Goal: Answer question/provide support

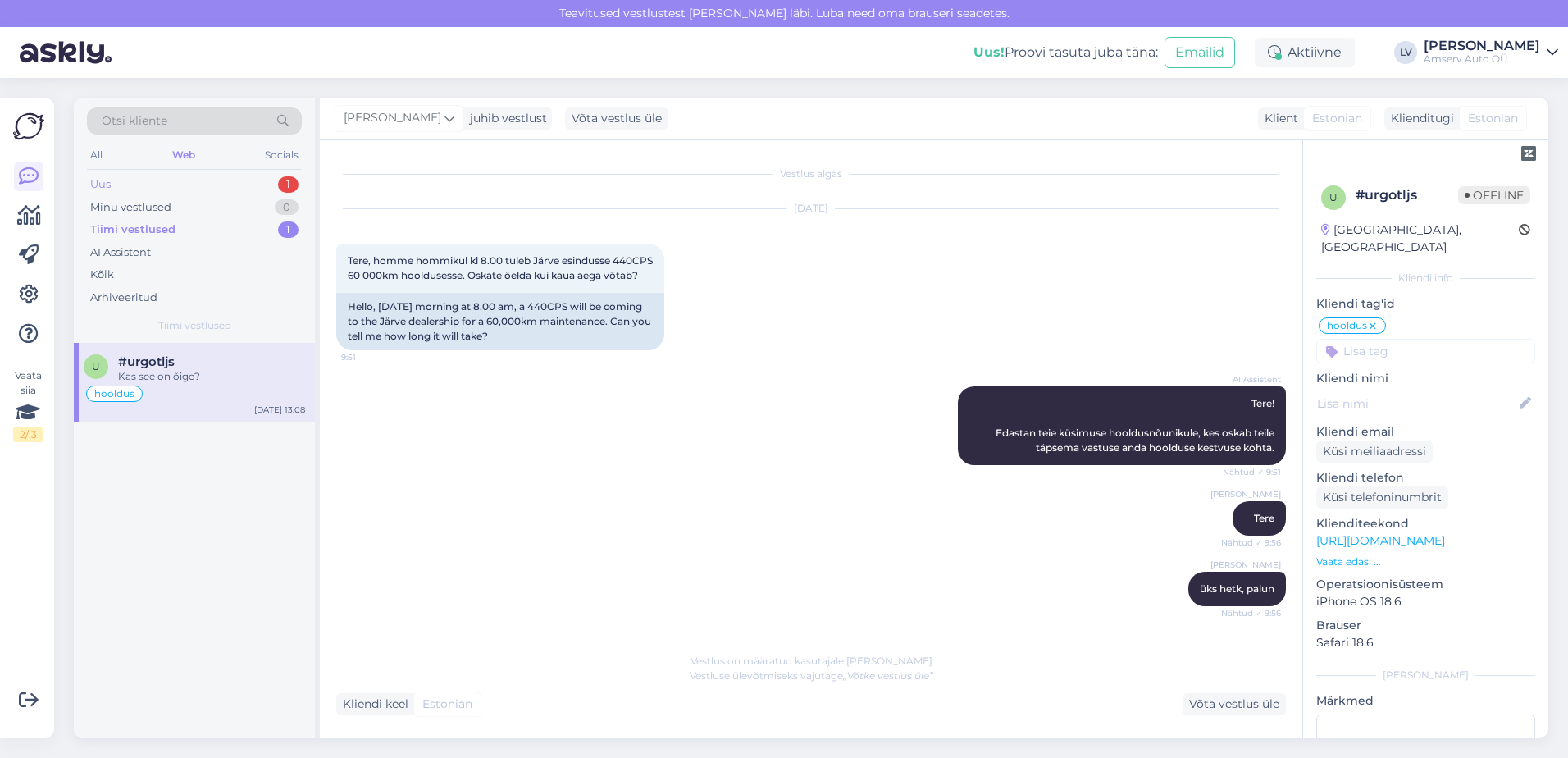
scroll to position [1293, 0]
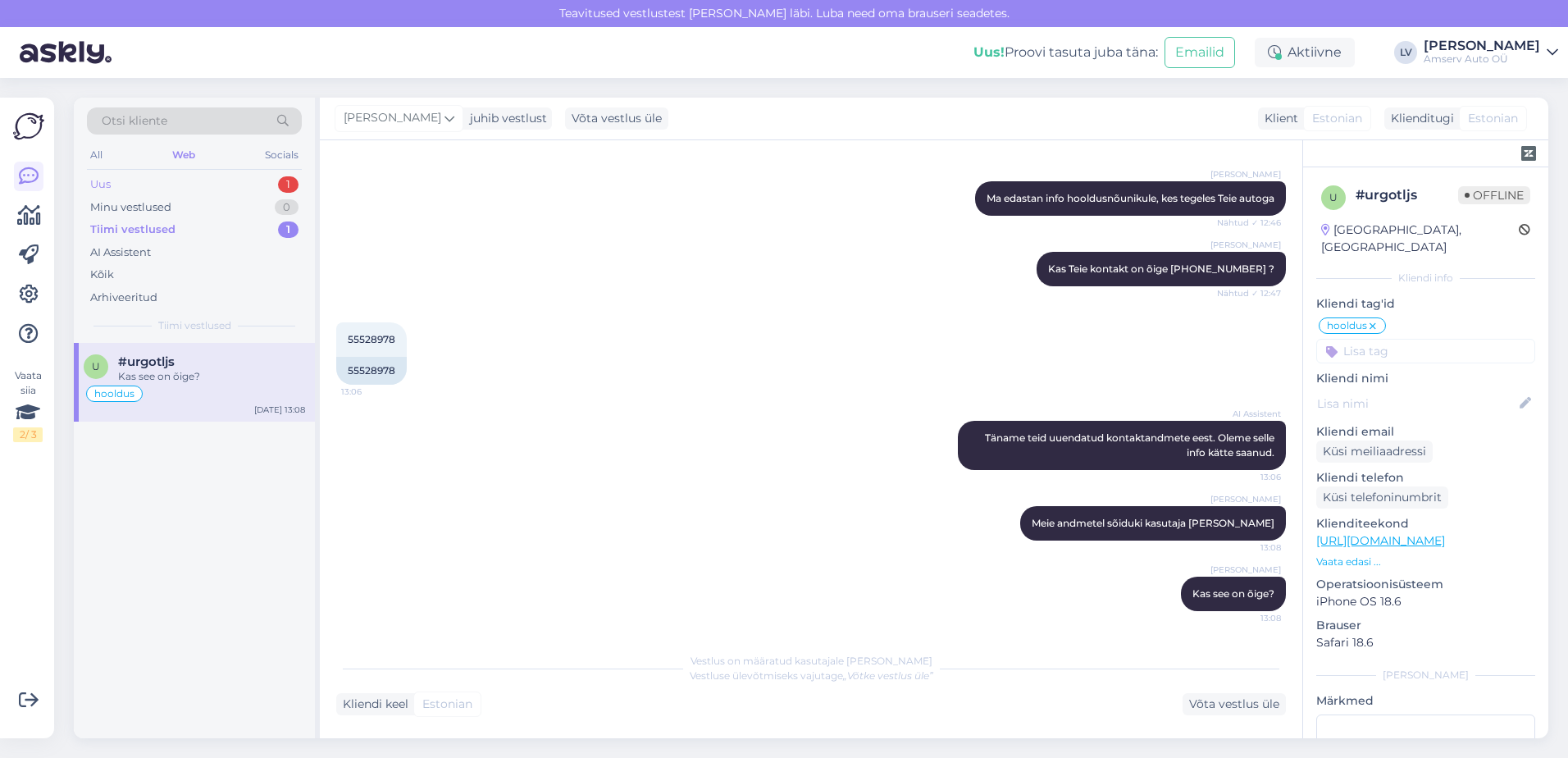
click at [199, 181] on div "Uus 1" at bounding box center [194, 184] width 215 height 23
click at [212, 379] on div "Tere! [PERSON_NAME] esindus teile sobib ning millises linnas soovitud auto asub?" at bounding box center [212, 383] width 187 height 29
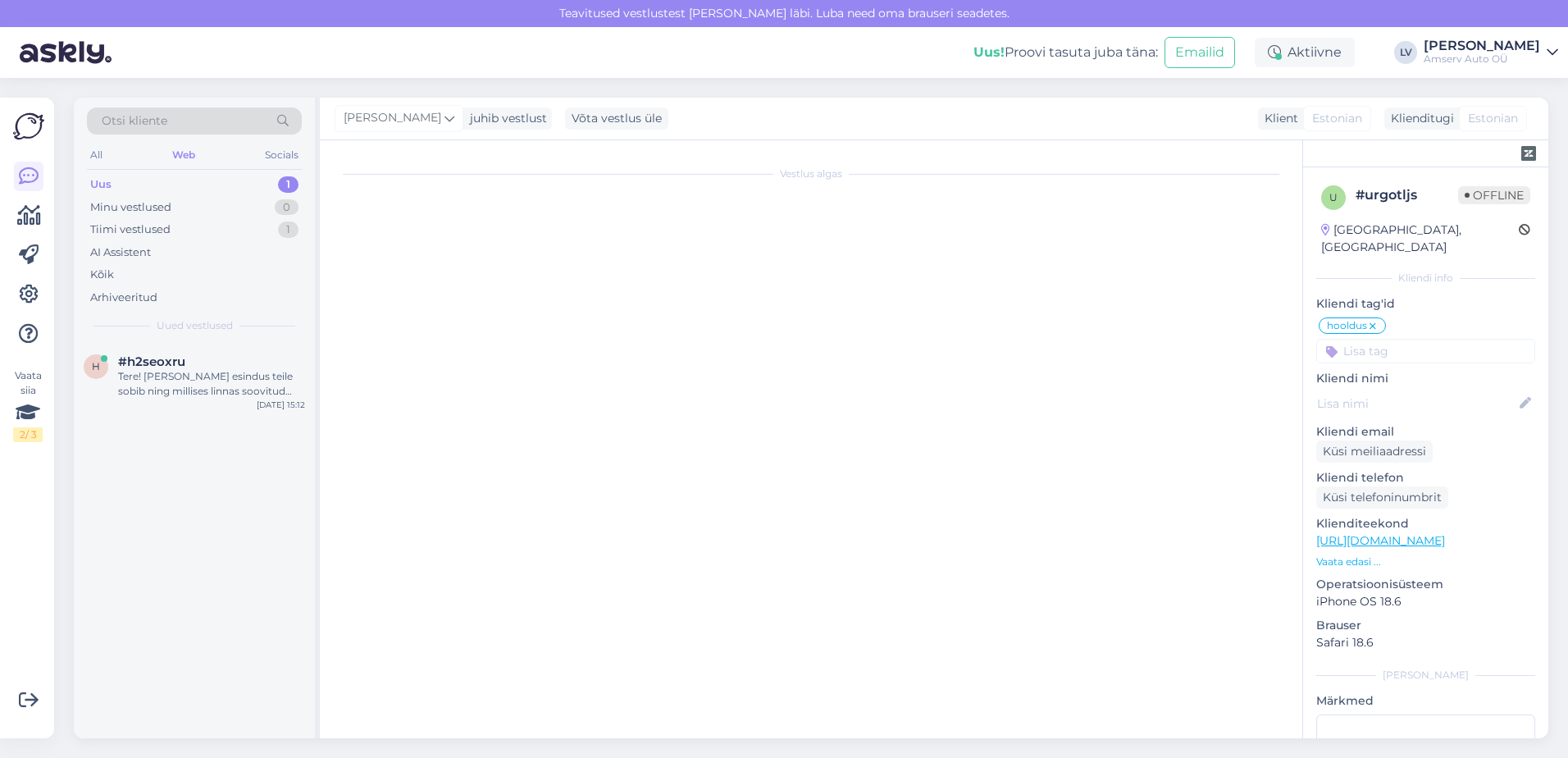
scroll to position [0, 0]
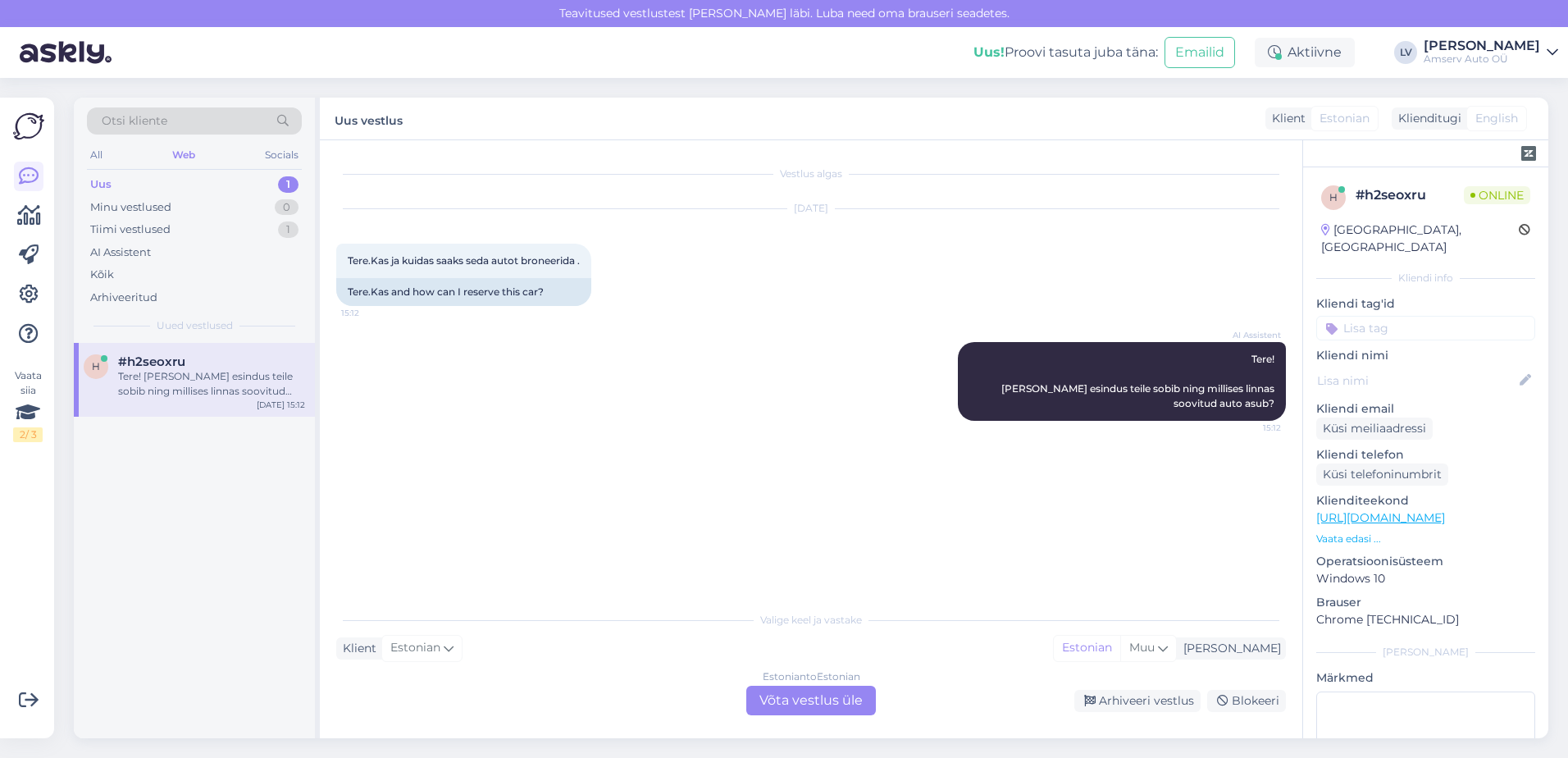
click at [594, 669] on div "Valige [PERSON_NAME] vastake Klient Estonian Mina Estonian Muu Estonian to Esto…" at bounding box center [811, 659] width 950 height 112
click at [781, 700] on div "Estonian to Estonian Võta vestlus üle" at bounding box center [810, 700] width 130 height 29
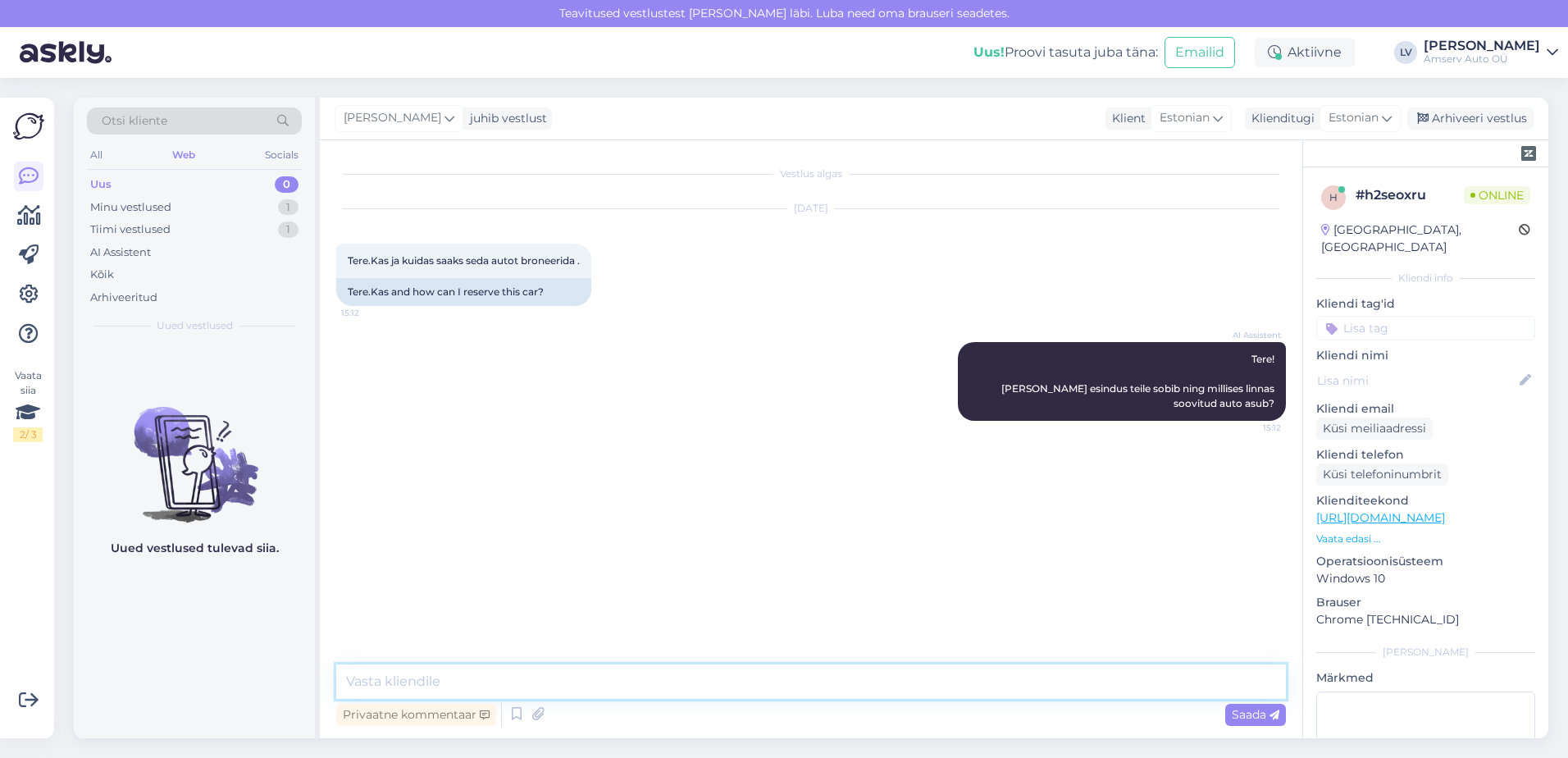
click at [532, 692] on textarea at bounding box center [811, 681] width 950 height 34
click at [626, 689] on textarea at bounding box center [811, 681] width 950 height 34
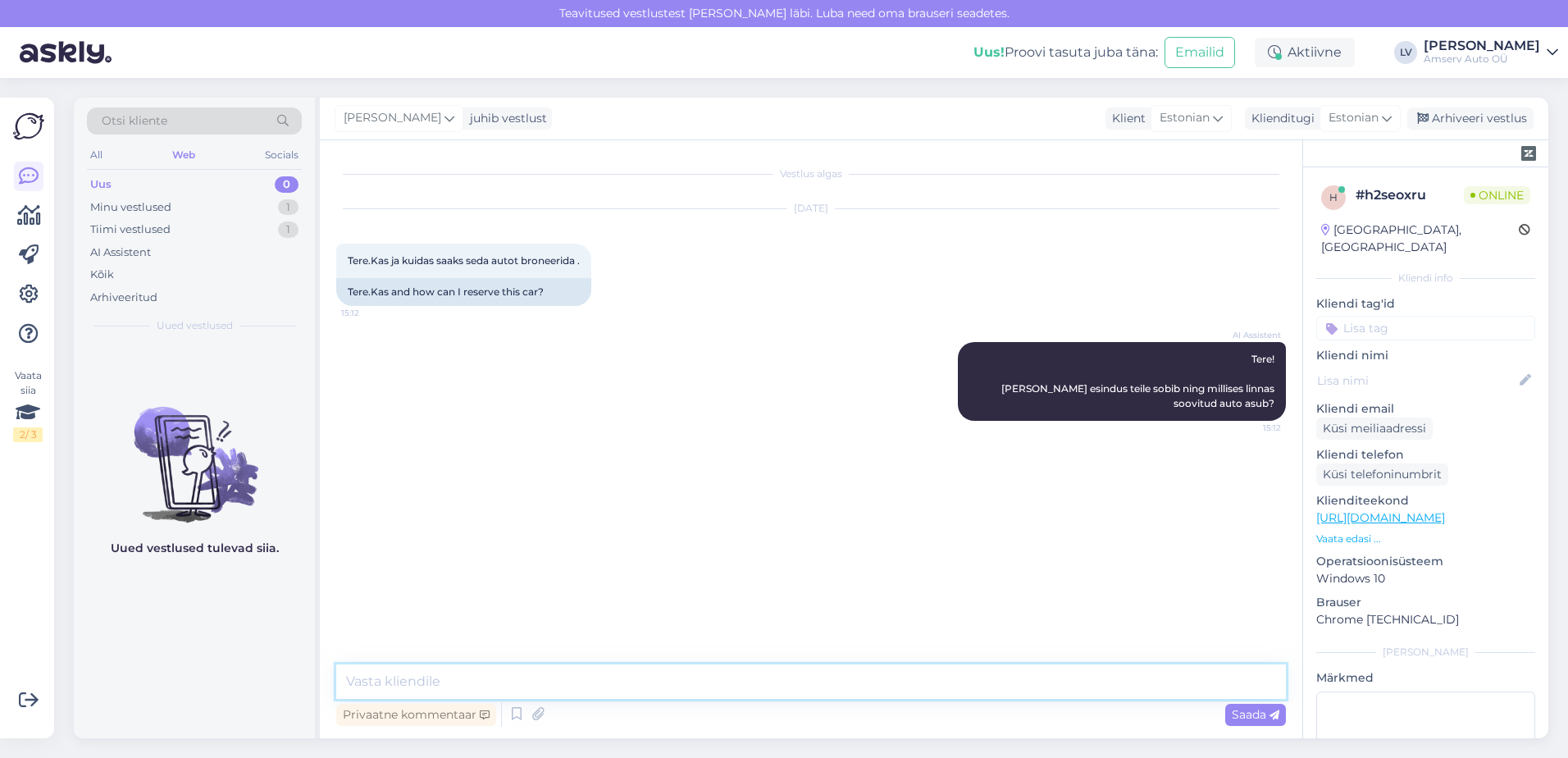
click at [626, 689] on textarea at bounding box center [811, 681] width 950 height 34
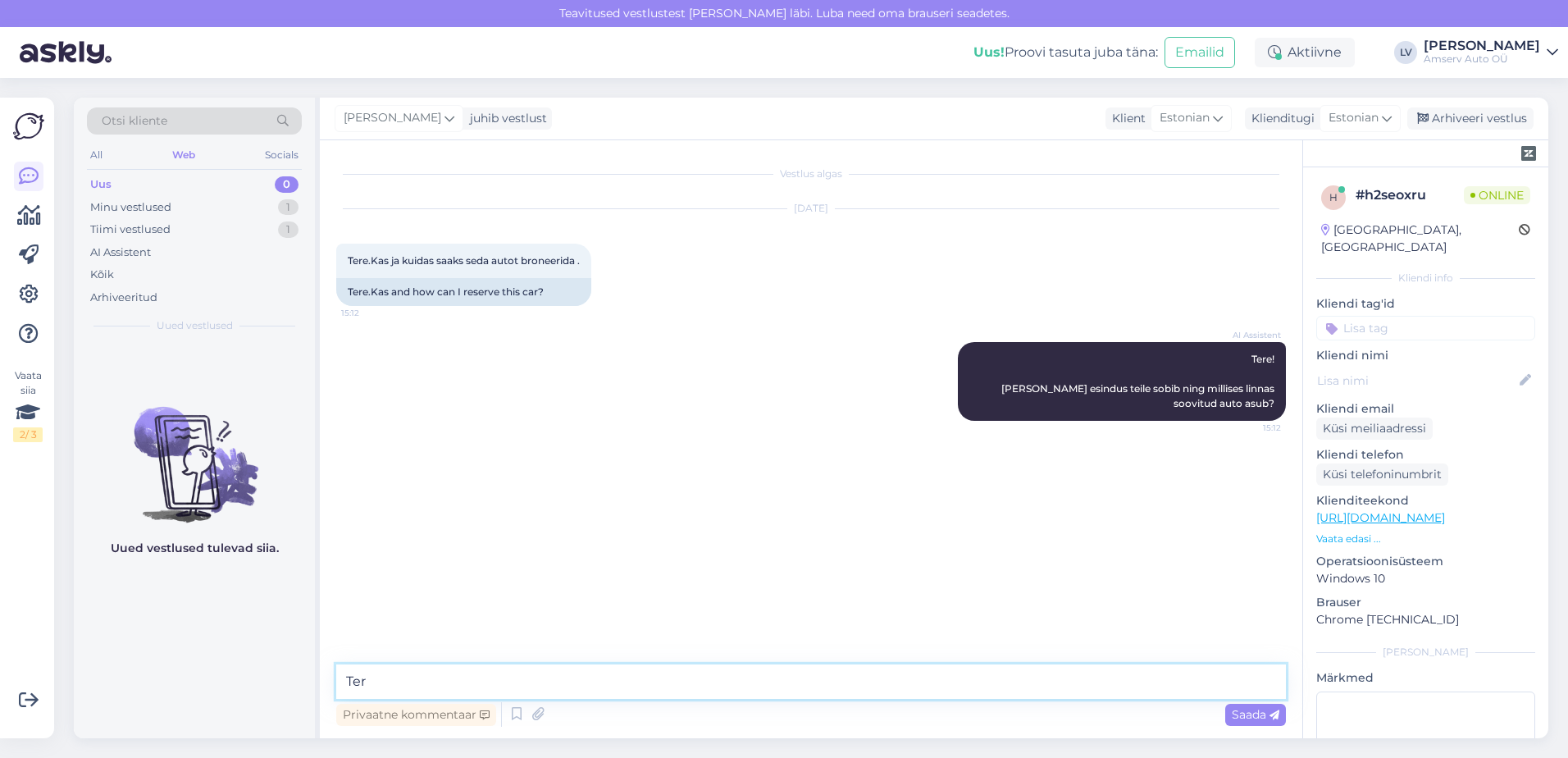
type textarea "Tere"
click at [642, 695] on textarea at bounding box center [811, 681] width 950 height 34
type textarea "Palun täpsustage, mis autot broneerida soovite?"
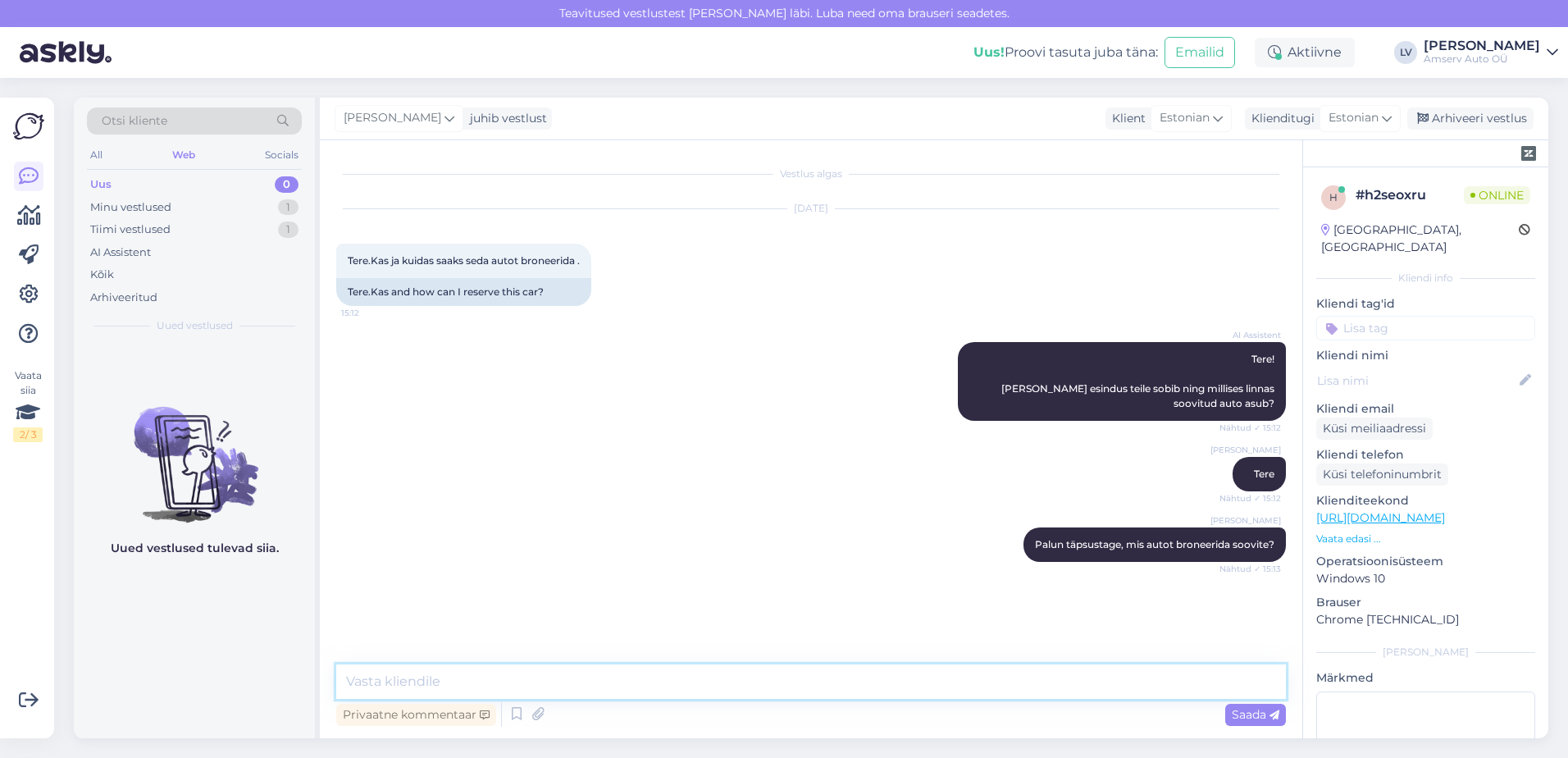
click at [676, 696] on textarea at bounding box center [811, 681] width 950 height 34
click at [712, 682] on textarea at bounding box center [811, 681] width 950 height 34
click at [718, 681] on textarea at bounding box center [811, 681] width 950 height 34
click at [600, 690] on textarea at bounding box center [811, 681] width 950 height 34
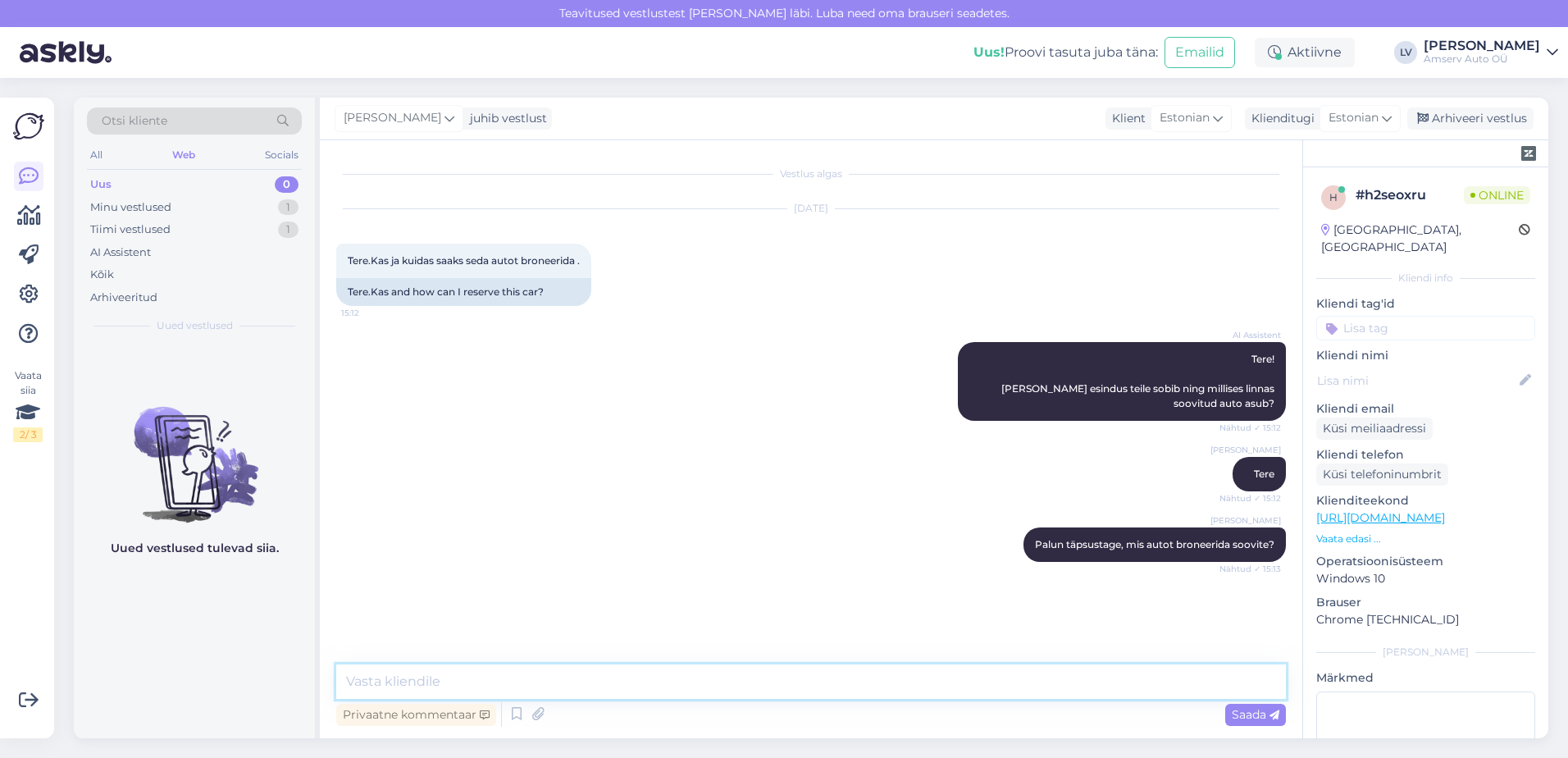
scroll to position [1, 0]
click at [700, 678] on textarea at bounding box center [811, 681] width 950 height 34
click at [677, 677] on textarea at bounding box center [811, 681] width 950 height 34
drag, startPoint x: 641, startPoint y: 687, endPoint x: 1407, endPoint y: 694, distance: 766.0
click at [642, 687] on textarea at bounding box center [811, 681] width 950 height 34
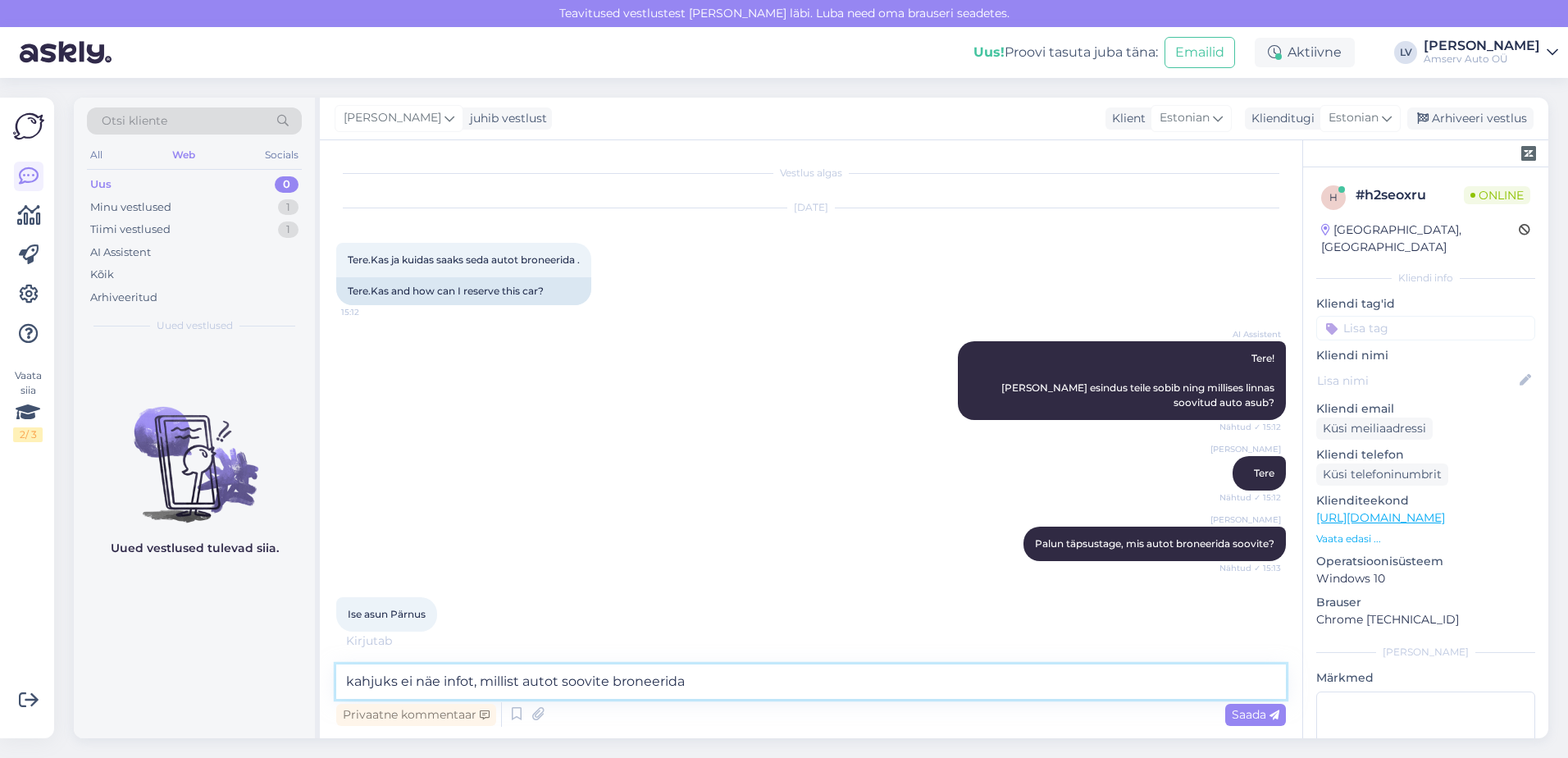
type textarea "kahjuks ei näe infot, millist autot soovite broneerida?"
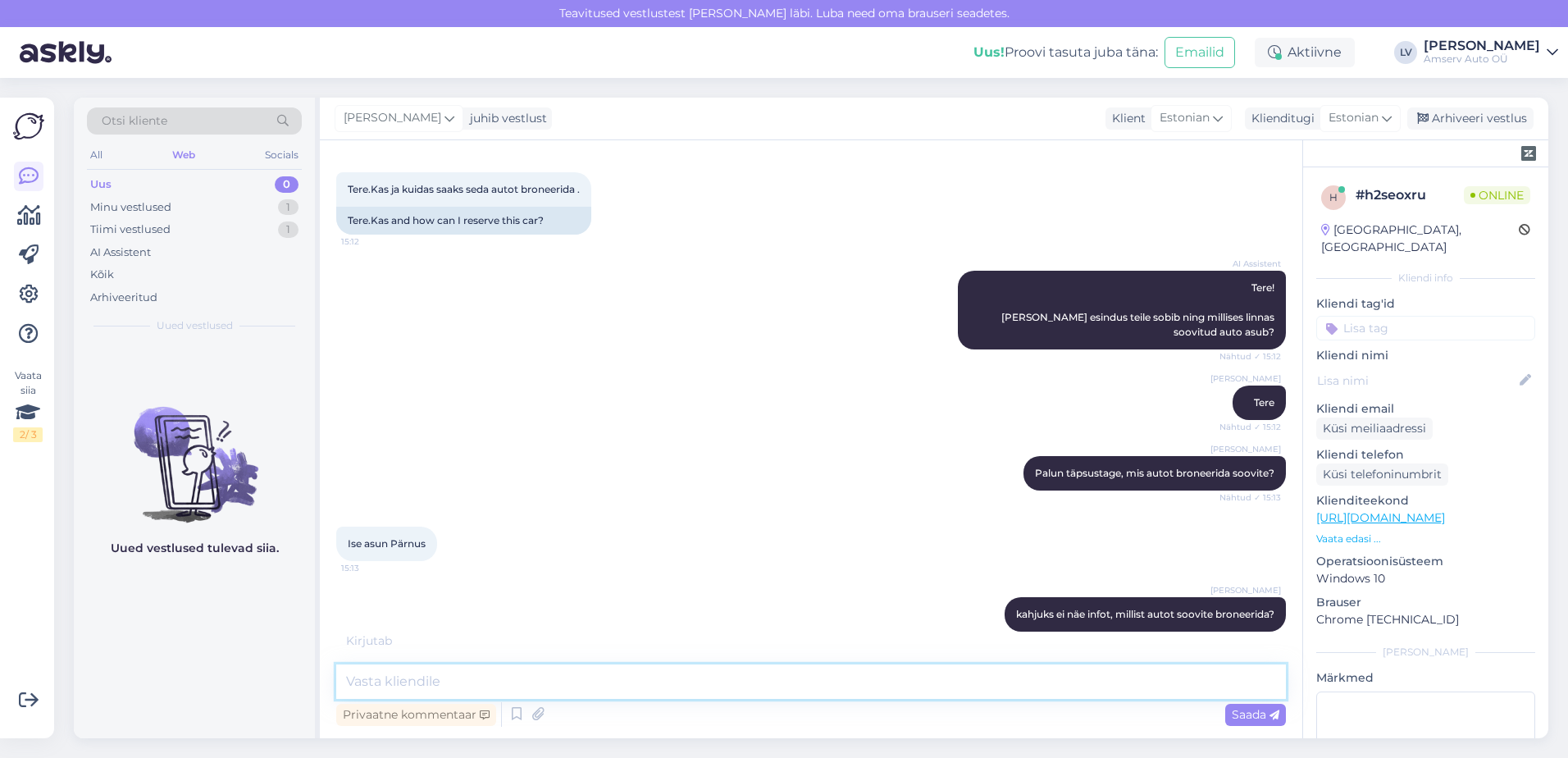
scroll to position [89, 0]
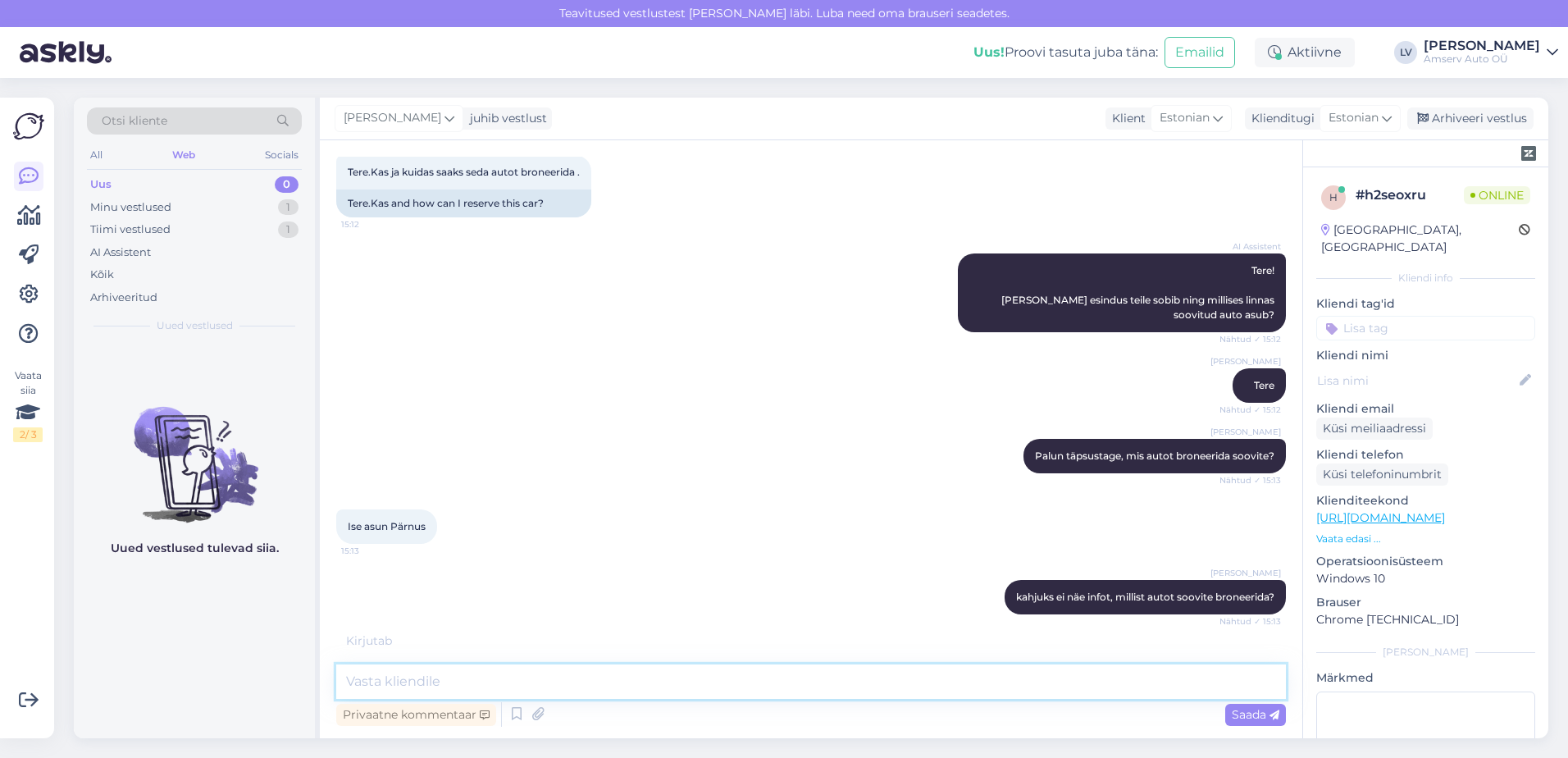
click at [669, 684] on textarea at bounding box center [811, 681] width 950 height 34
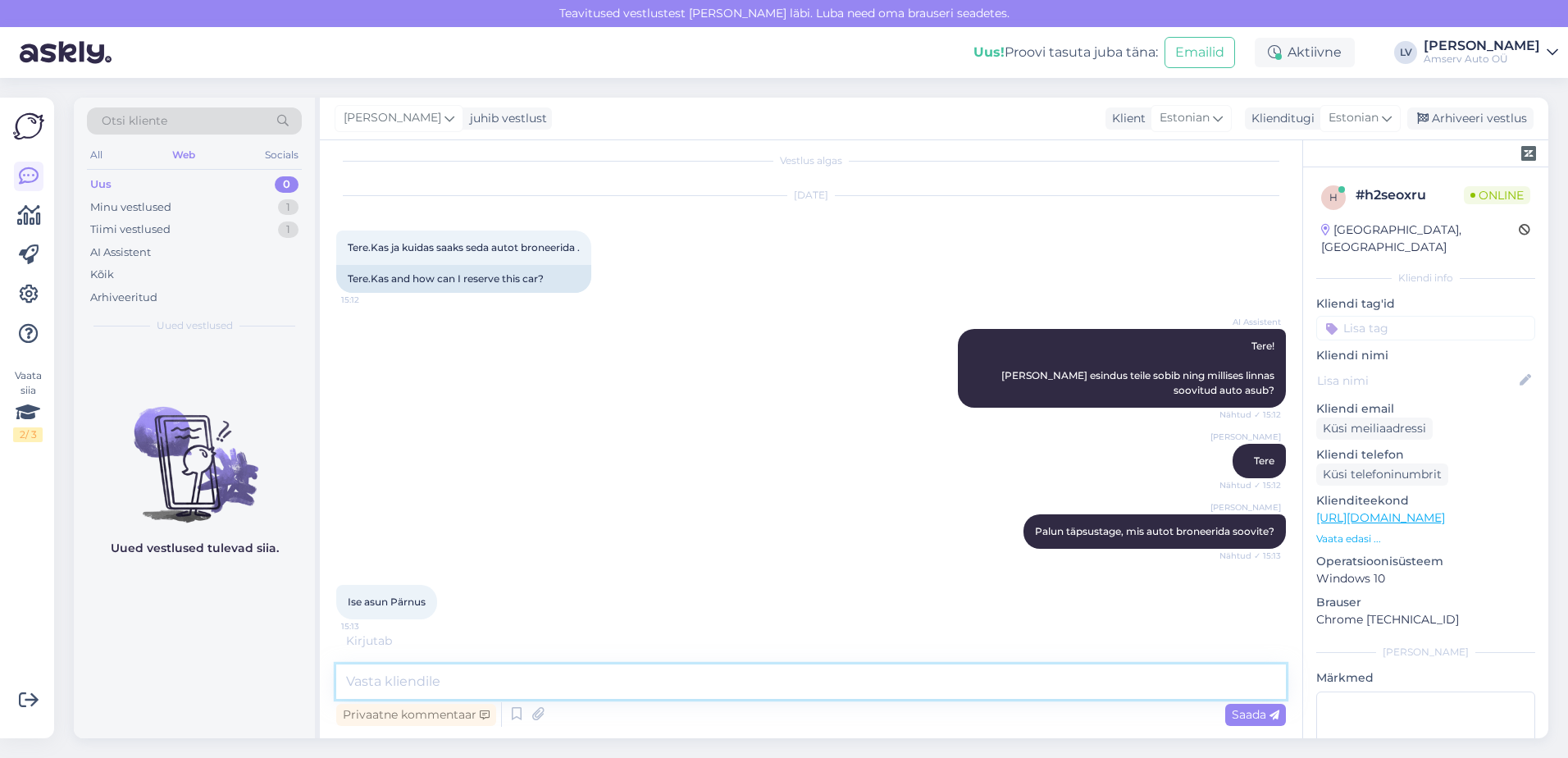
scroll to position [0, 0]
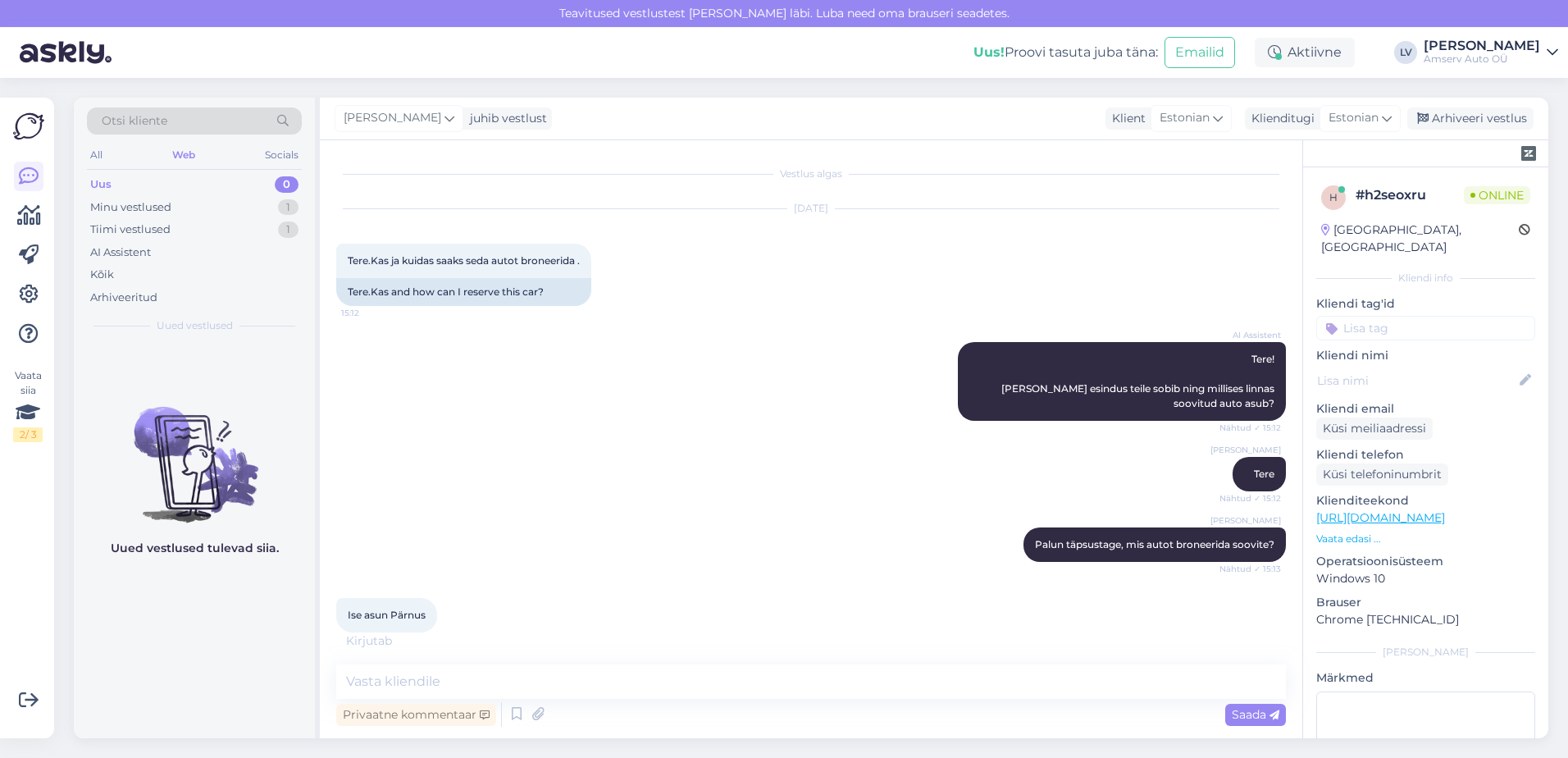
click at [1365, 532] on p "Vaata edasi ..." at bounding box center [1426, 540] width 219 height 15
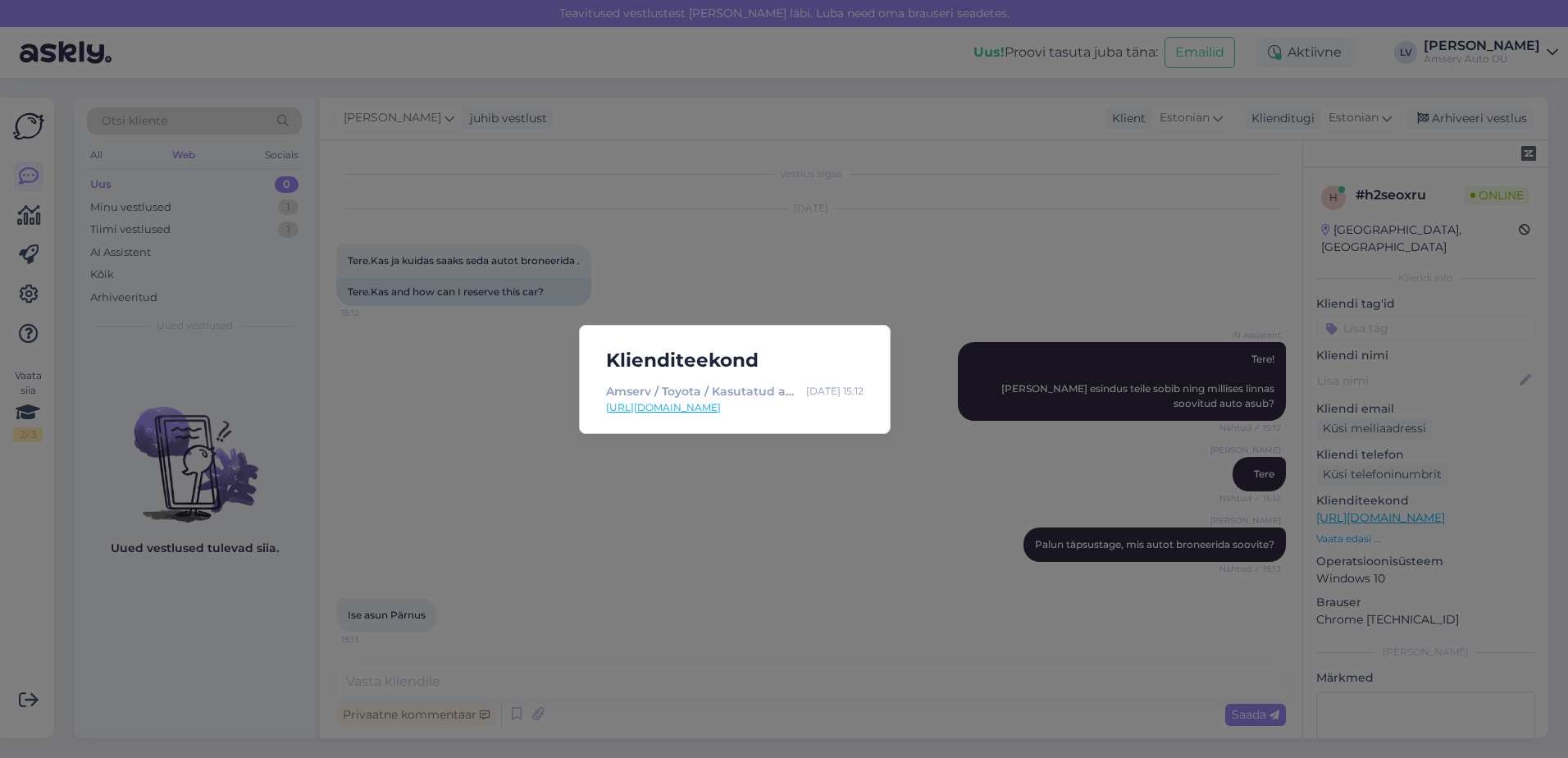
click at [791, 405] on link "[URL][DOMAIN_NAME]" at bounding box center [735, 408] width 258 height 15
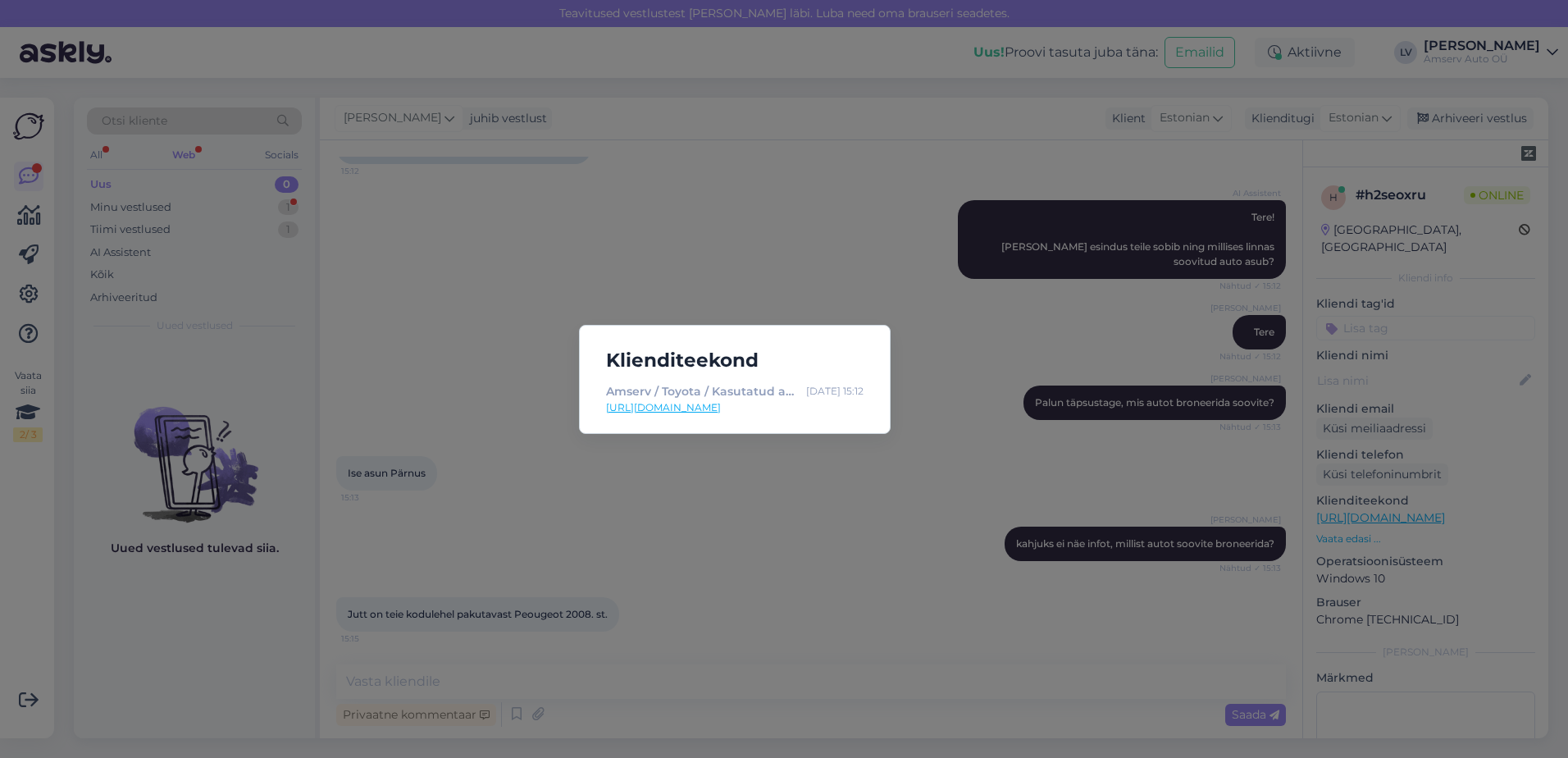
click at [785, 552] on div "Klienditeekond Amserv / Toyota / Kasutatud autod [DATE] 15:12 [URL][DOMAIN_NAME]" at bounding box center [784, 379] width 1568 height 758
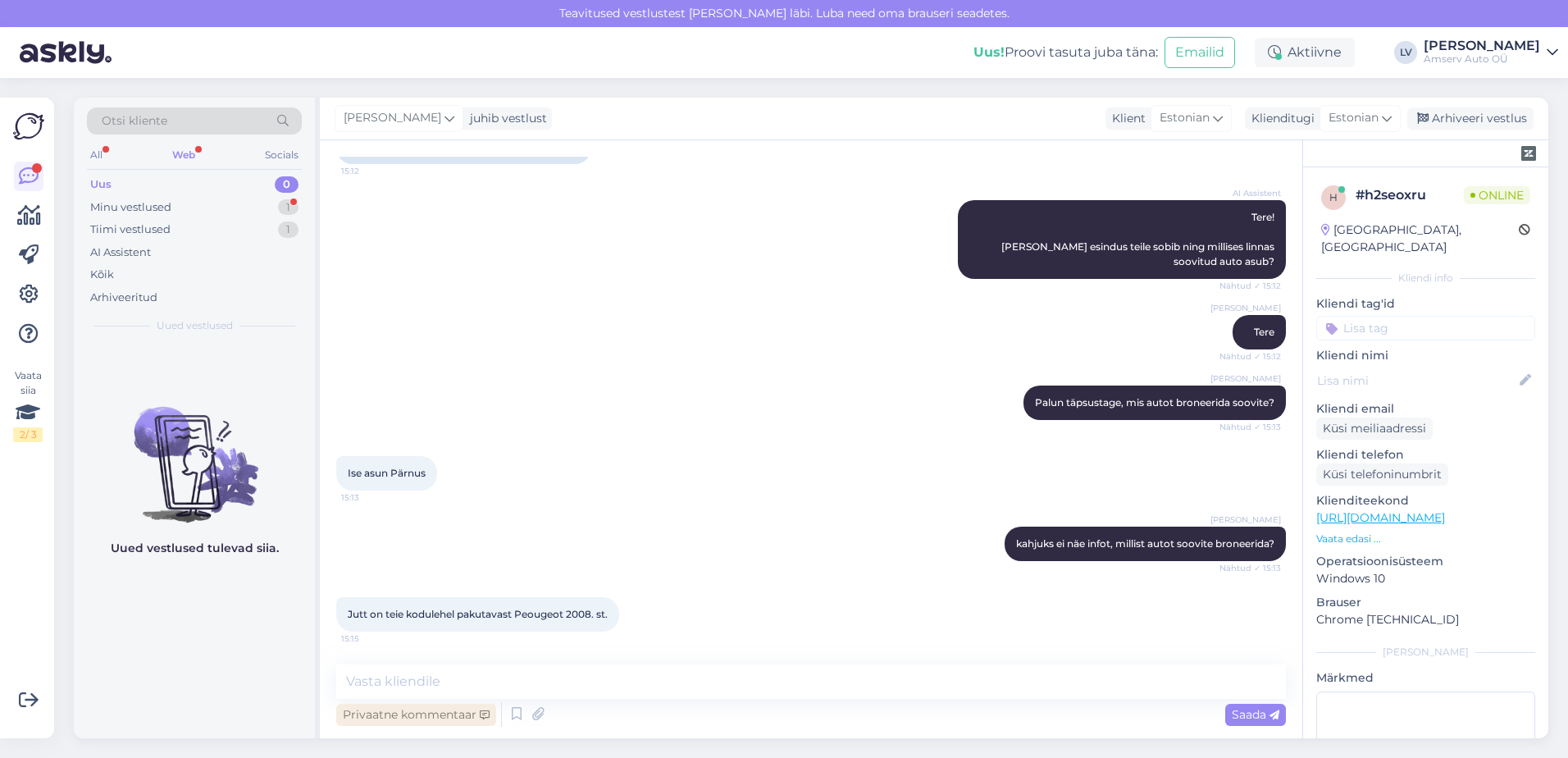
click at [428, 707] on div "Privaatne kommentaar" at bounding box center [416, 714] width 160 height 22
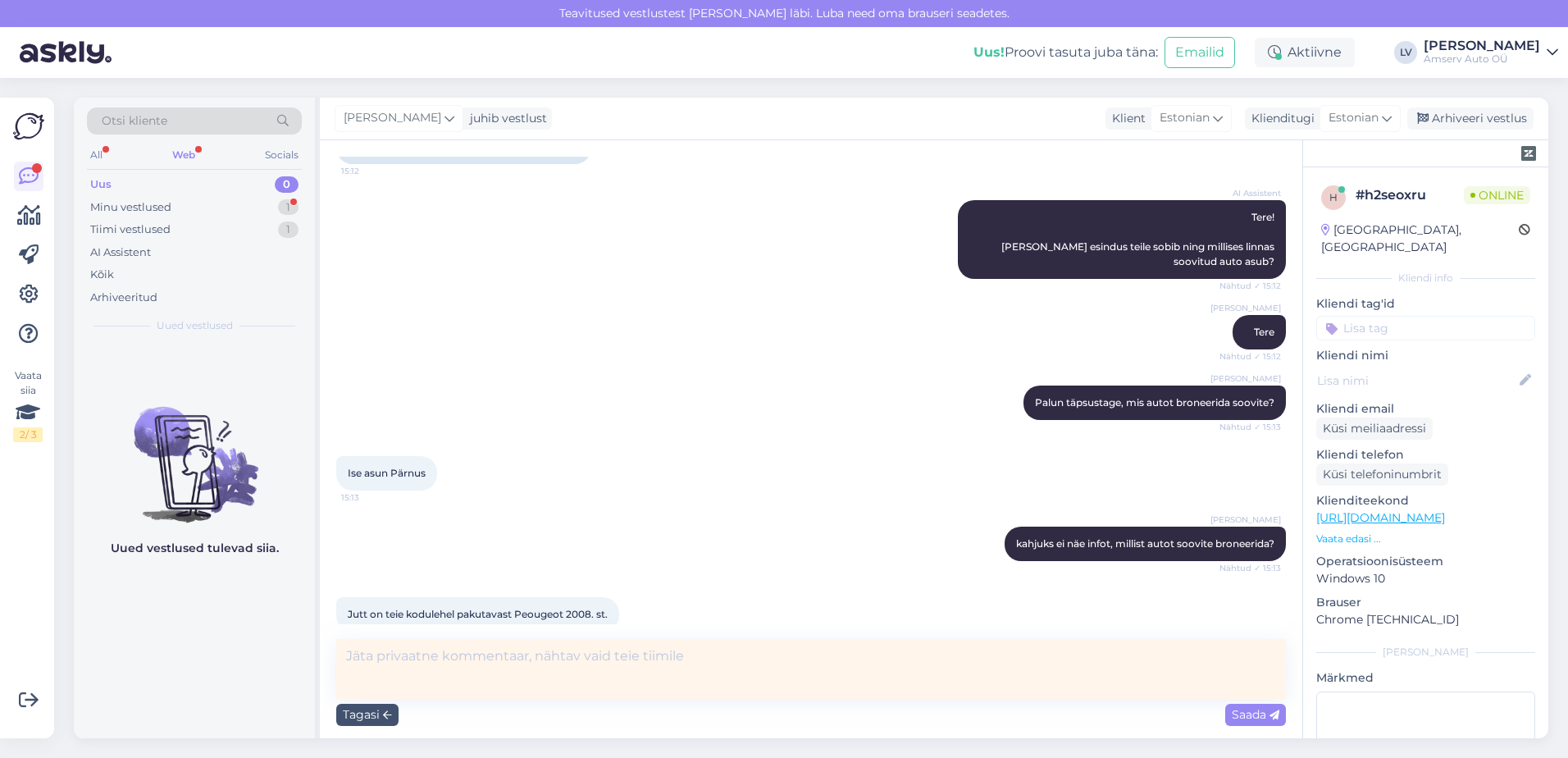
click at [936, 681] on textarea at bounding box center [811, 669] width 950 height 60
click at [869, 673] on textarea at bounding box center [811, 669] width 950 height 60
click at [362, 720] on div "Tagasi" at bounding box center [367, 714] width 63 height 22
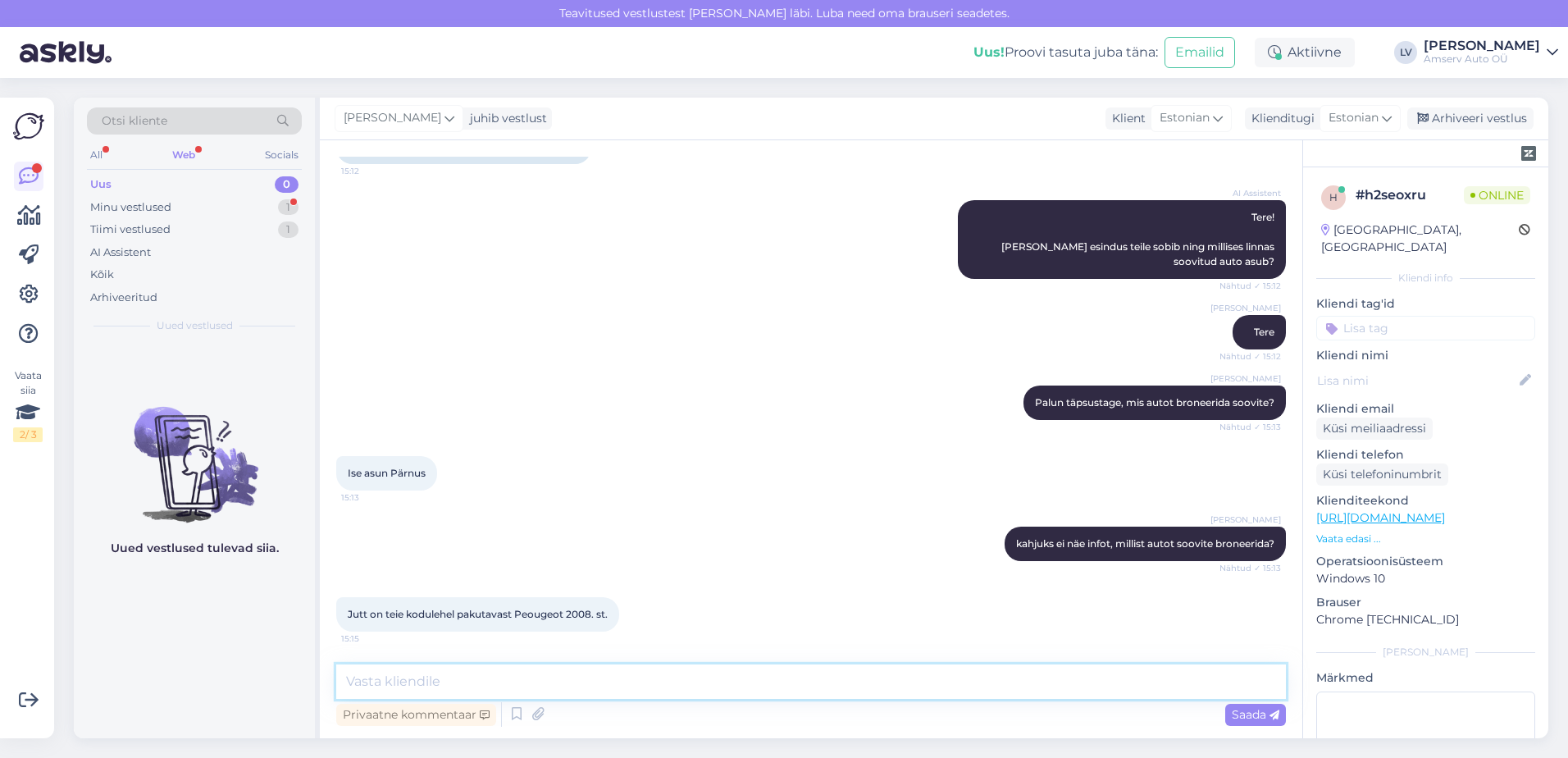
click at [448, 686] on textarea at bounding box center [811, 681] width 950 height 34
type textarea "Tänud info eesta"
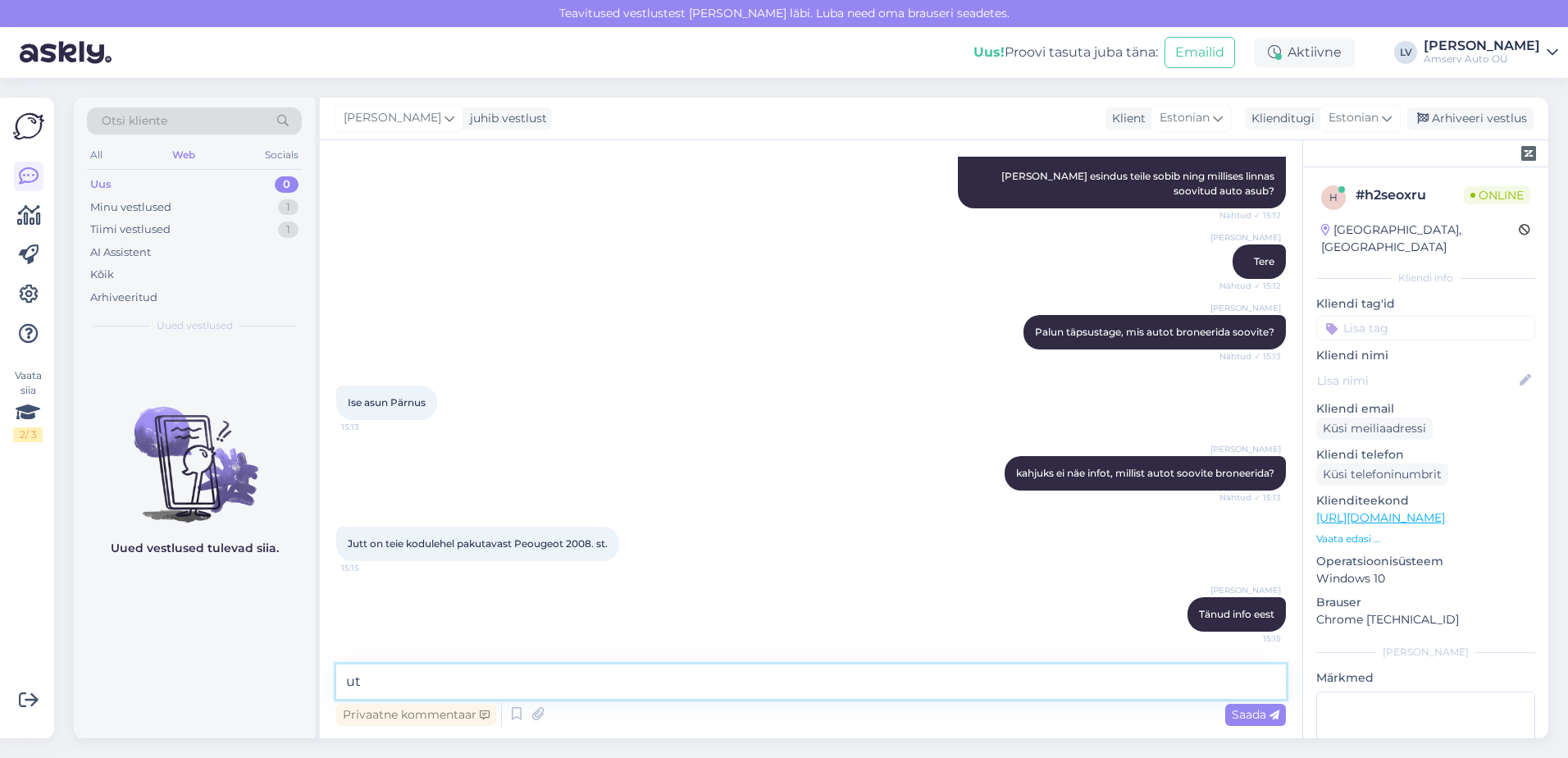
type textarea "u"
type textarea "a"
type textarea "k"
type textarea "jagan Teile kasutatud sõidukite kontakti"
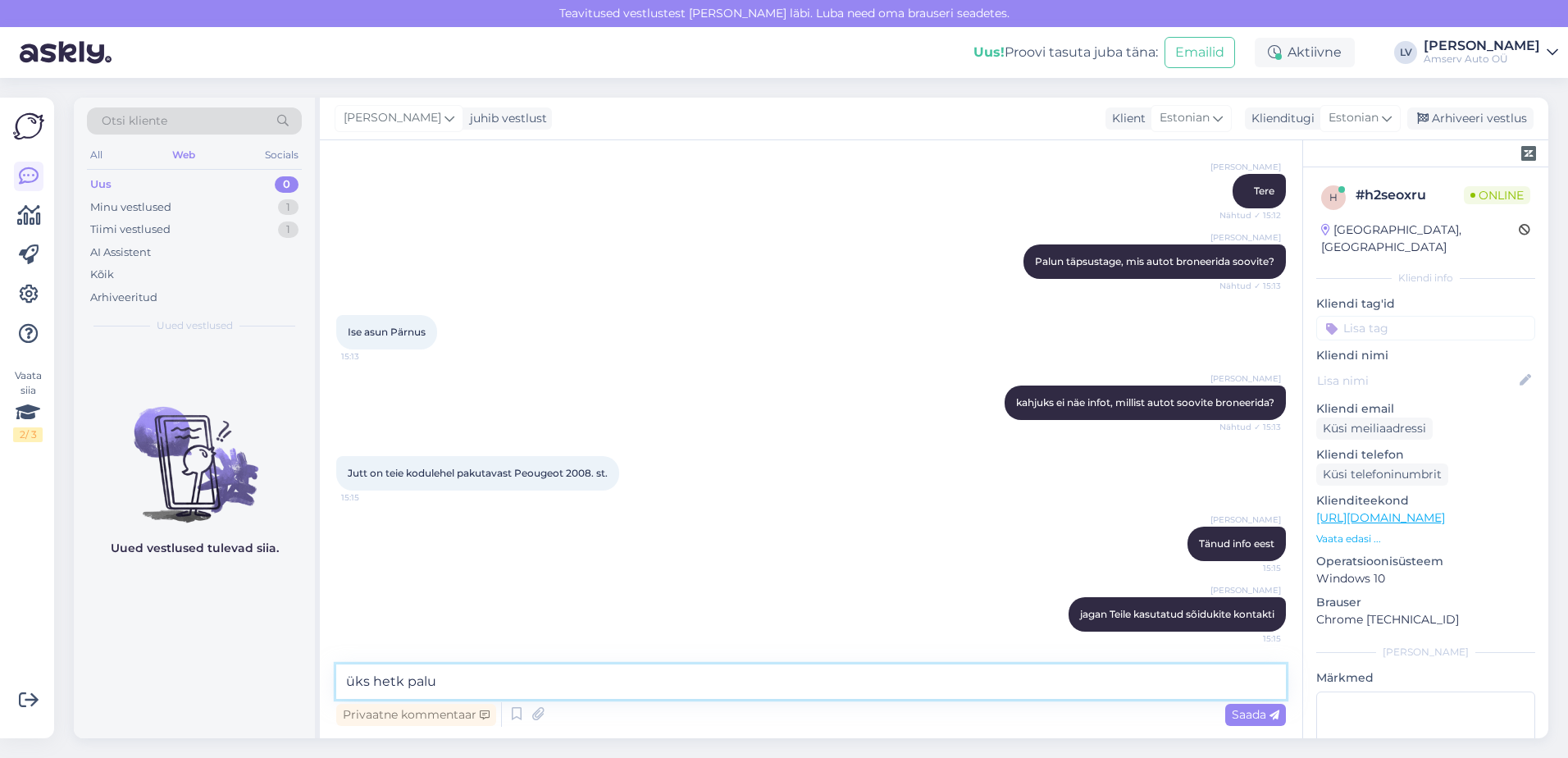
type textarea "üks hetk palun"
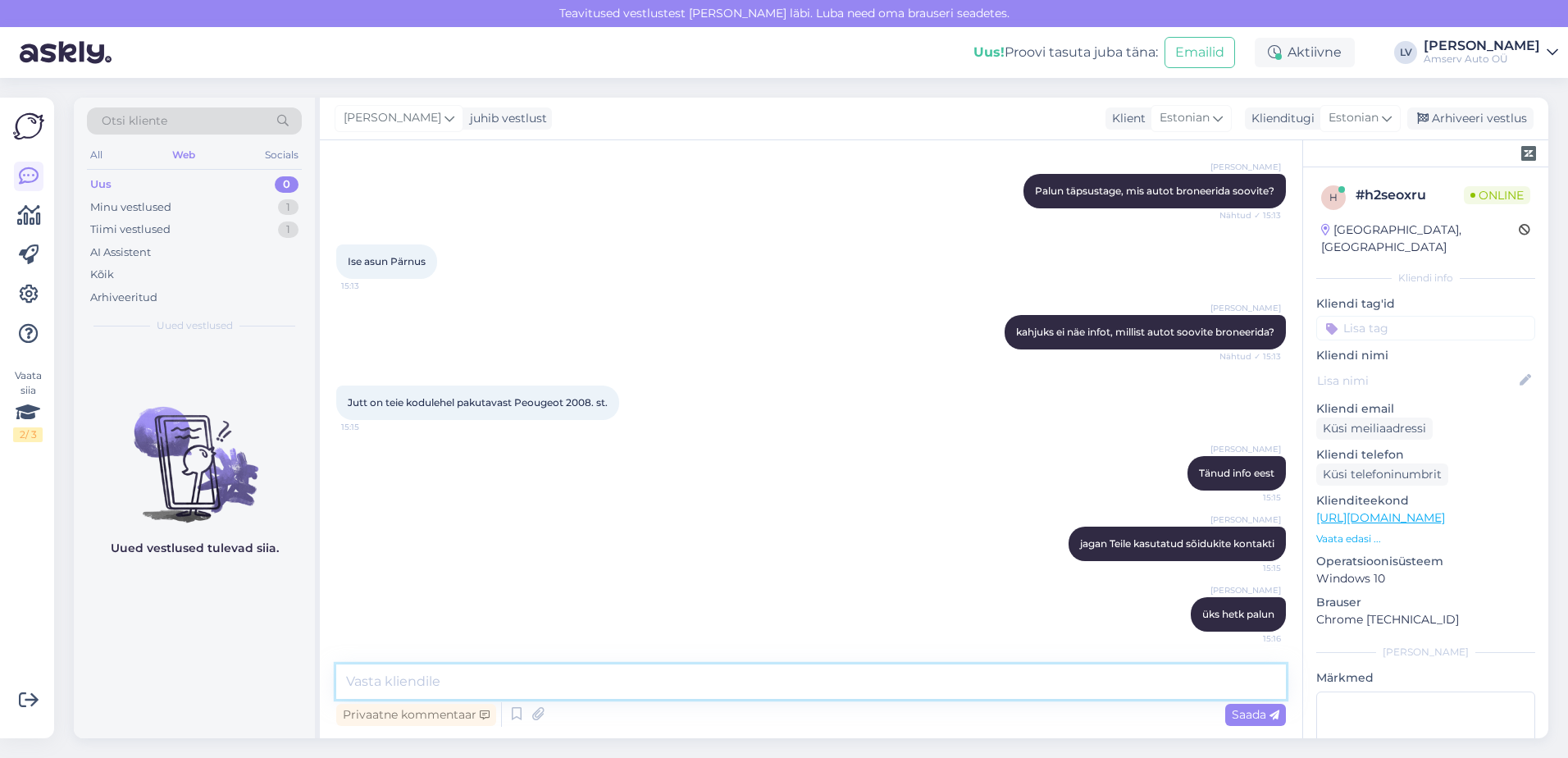
click at [448, 667] on textarea at bounding box center [811, 681] width 950 height 34
paste textarea "650 2117 [EMAIL_ADDRESS][DOMAIN_NAME]"
click at [348, 684] on textarea "650 2117 [EMAIL_ADDRESS][DOMAIN_NAME]" at bounding box center [811, 672] width 950 height 54
click at [614, 678] on textarea "650 2117 [EMAIL_ADDRESS][DOMAIN_NAME]" at bounding box center [811, 681] width 950 height 34
click at [351, 662] on textarea "650 2117 [EMAIL_ADDRESS][DOMAIN_NAME] või" at bounding box center [811, 672] width 950 height 54
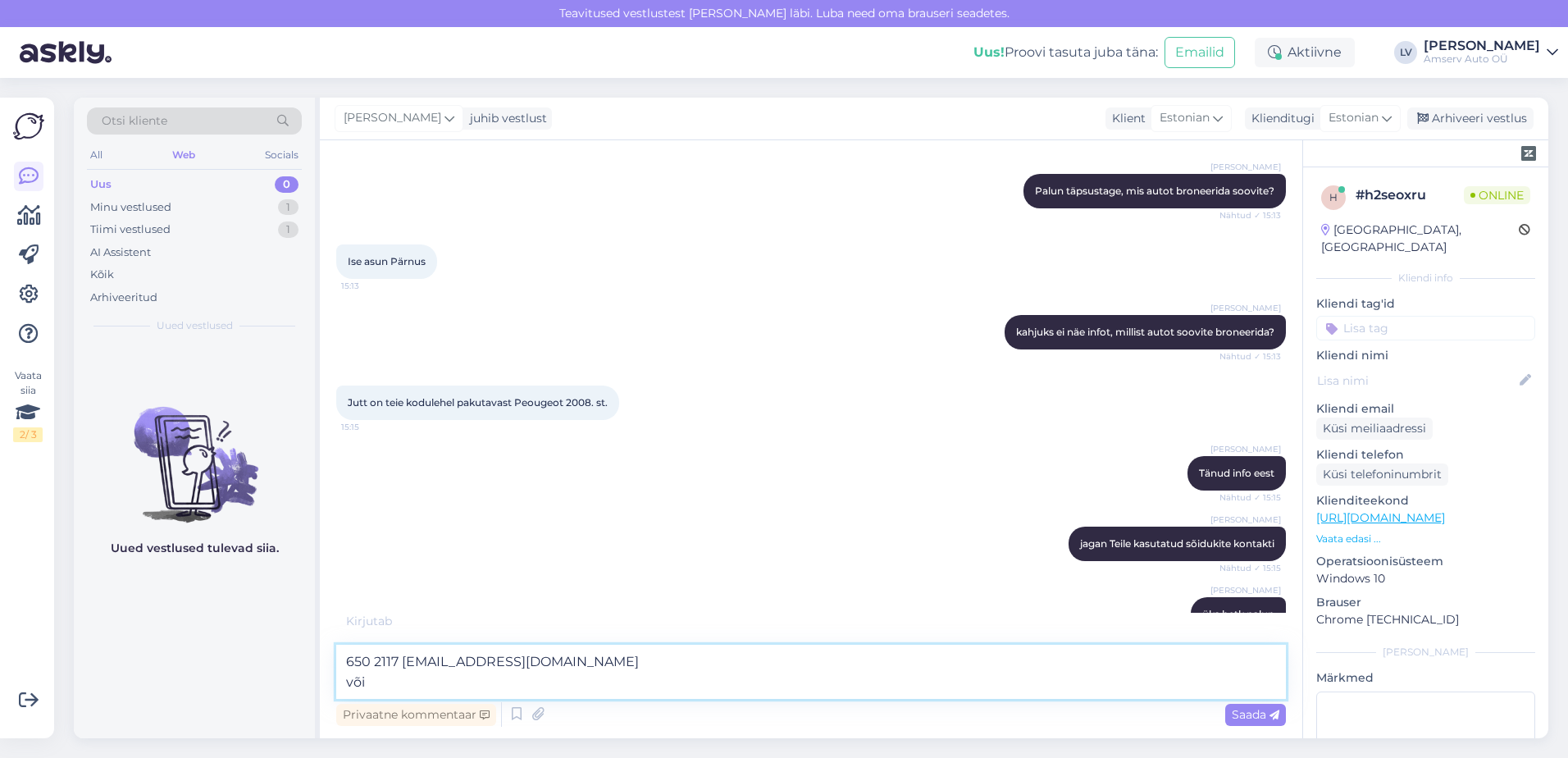
click at [404, 677] on textarea "650 2117 [EMAIL_ADDRESS][DOMAIN_NAME] või" at bounding box center [811, 672] width 950 height 54
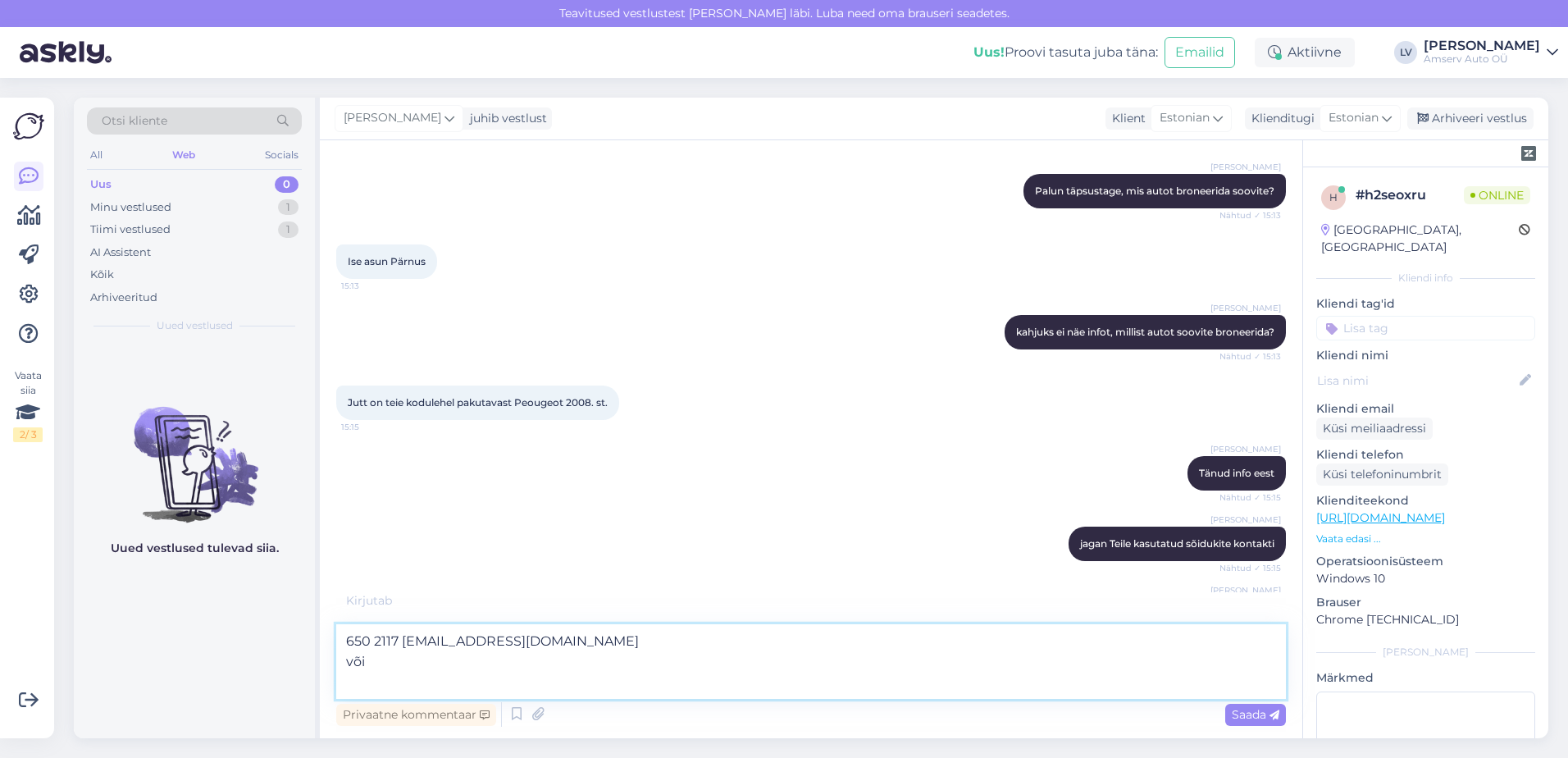
paste textarea "650 2119, 522 2641 [PERSON_NAME][EMAIL_ADDRESS][DOMAIN_NAME]"
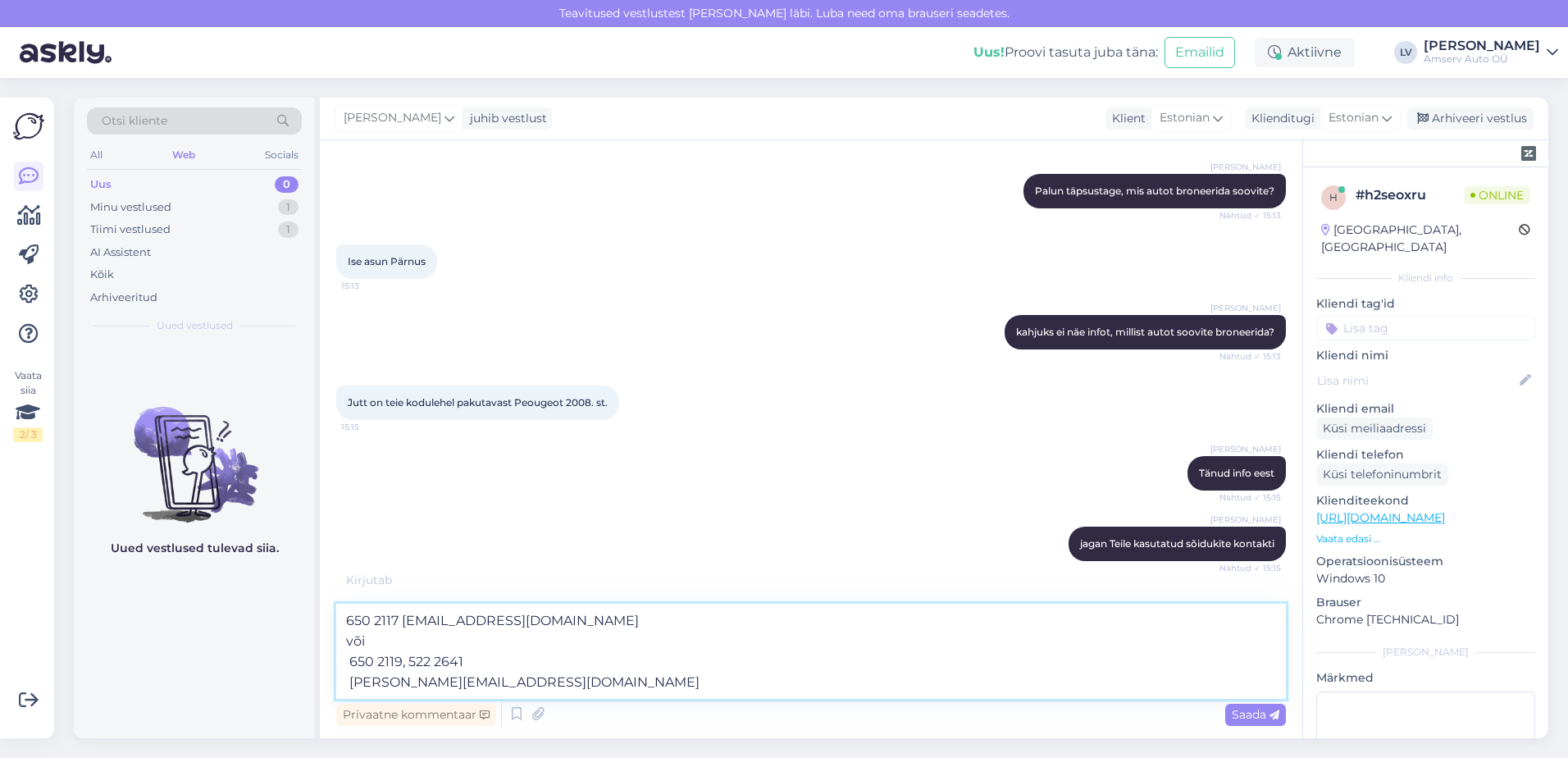
click at [347, 684] on textarea "650 2117 [EMAIL_ADDRESS][DOMAIN_NAME] või 650 2119, 522 2641 [PERSON_NAME][EMAI…" at bounding box center [811, 652] width 950 height 95
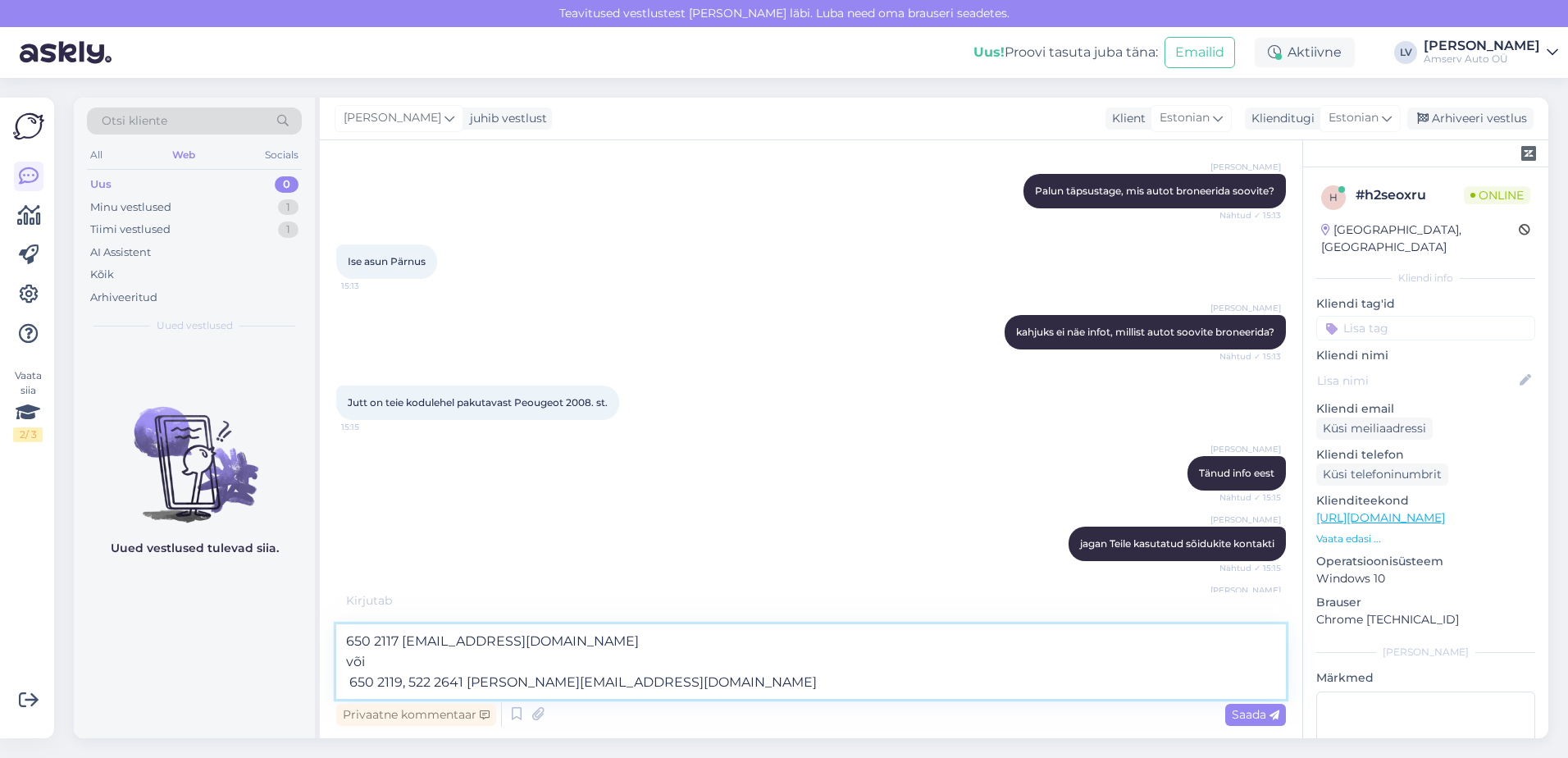
click at [351, 684] on textarea "650 2117 [EMAIL_ADDRESS][DOMAIN_NAME] või 650 2119, 522 2641 [PERSON_NAME][EMAI…" at bounding box center [811, 661] width 950 height 74
type textarea "650 2117 [EMAIL_ADDRESS][DOMAIN_NAME] või 650 2119, 522 2641 [PERSON_NAME][EMAI…"
click at [706, 674] on textarea "650 2117 [EMAIL_ADDRESS][DOMAIN_NAME] või 650 2119, 522 2641 [PERSON_NAME][EMAI…" at bounding box center [811, 661] width 950 height 74
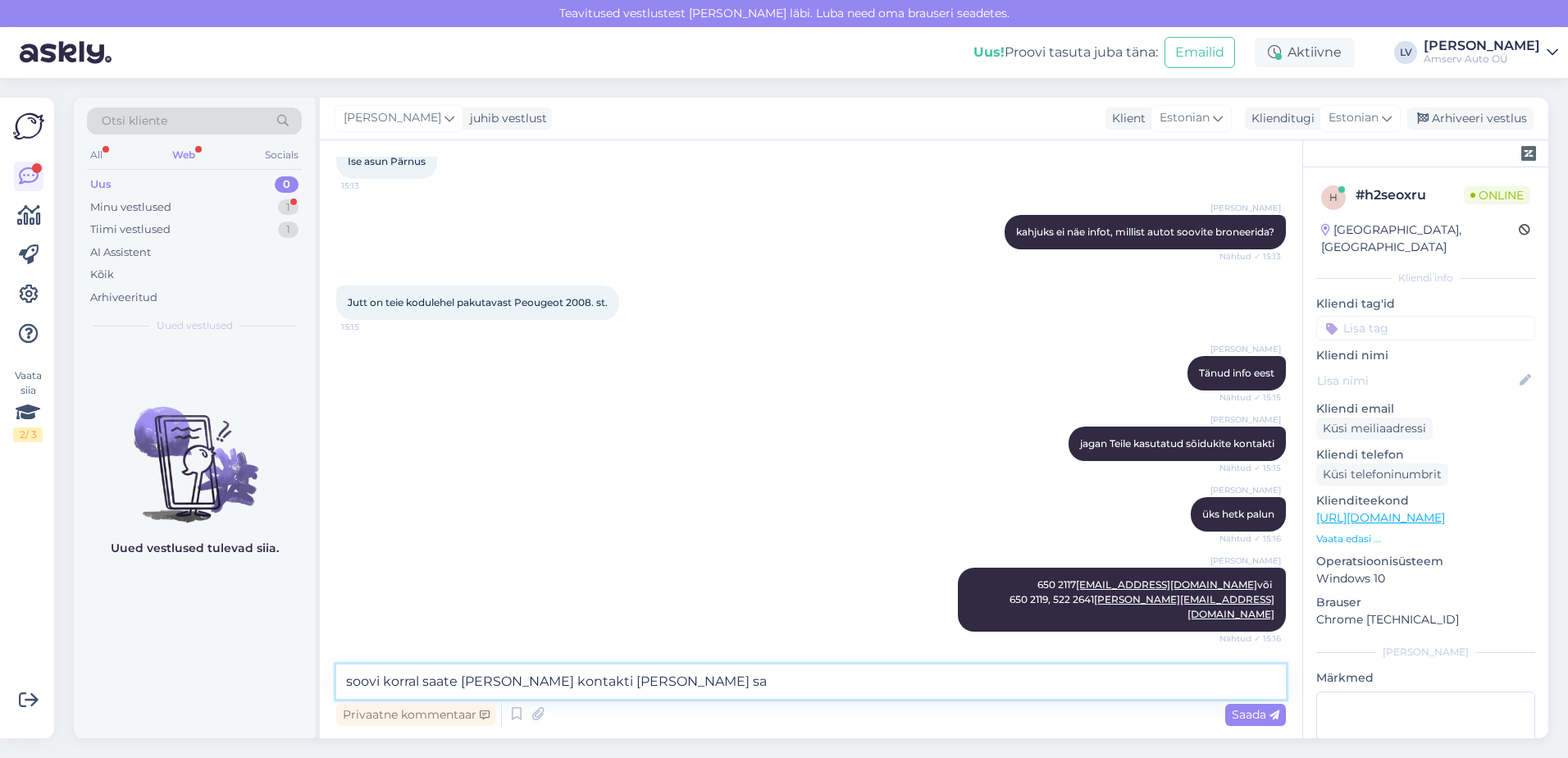
scroll to position [525, 0]
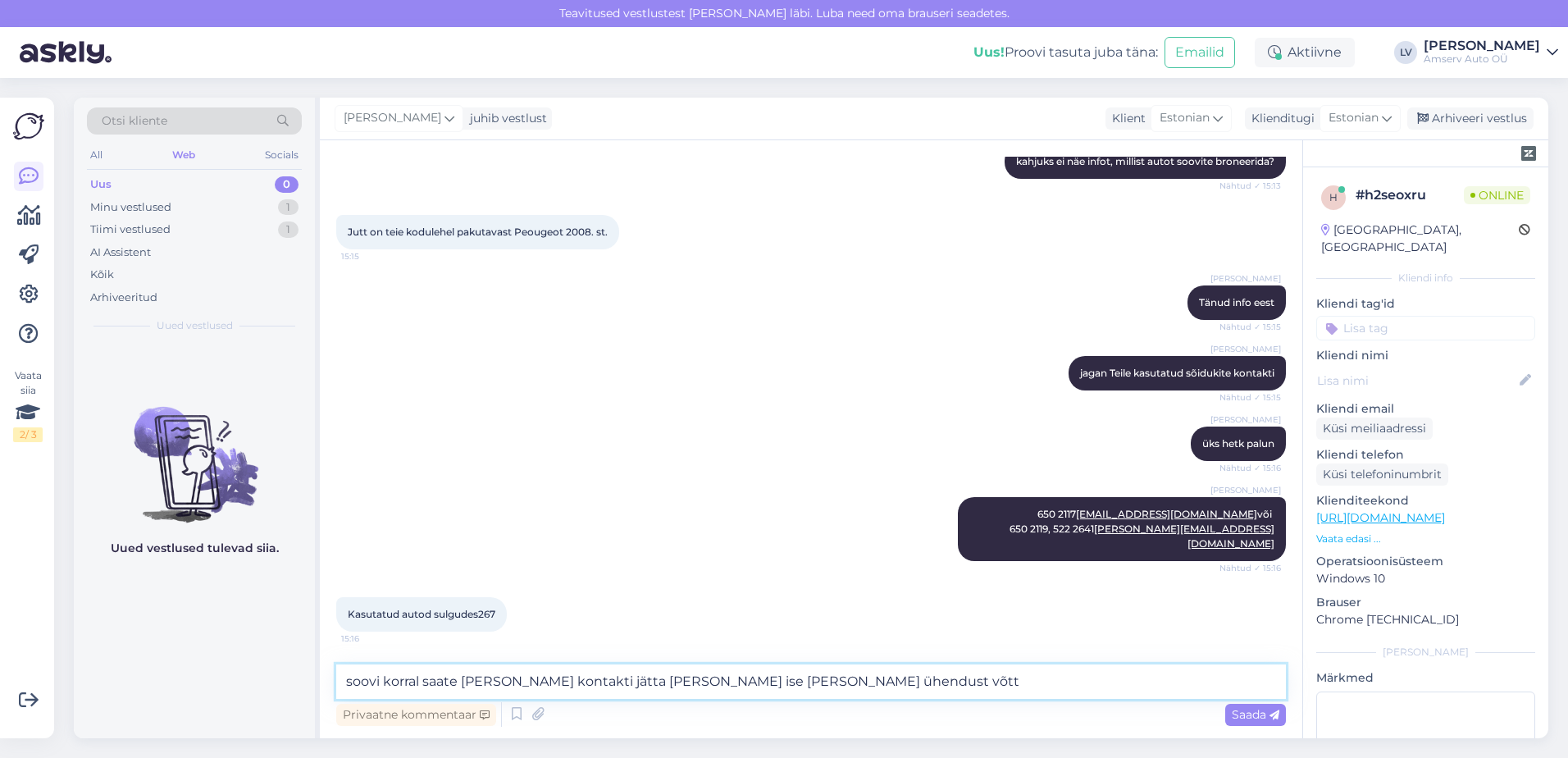
type textarea "soovi korral saate [PERSON_NAME] kontakti jätta [PERSON_NAME] ise [PERSON_NAME]…"
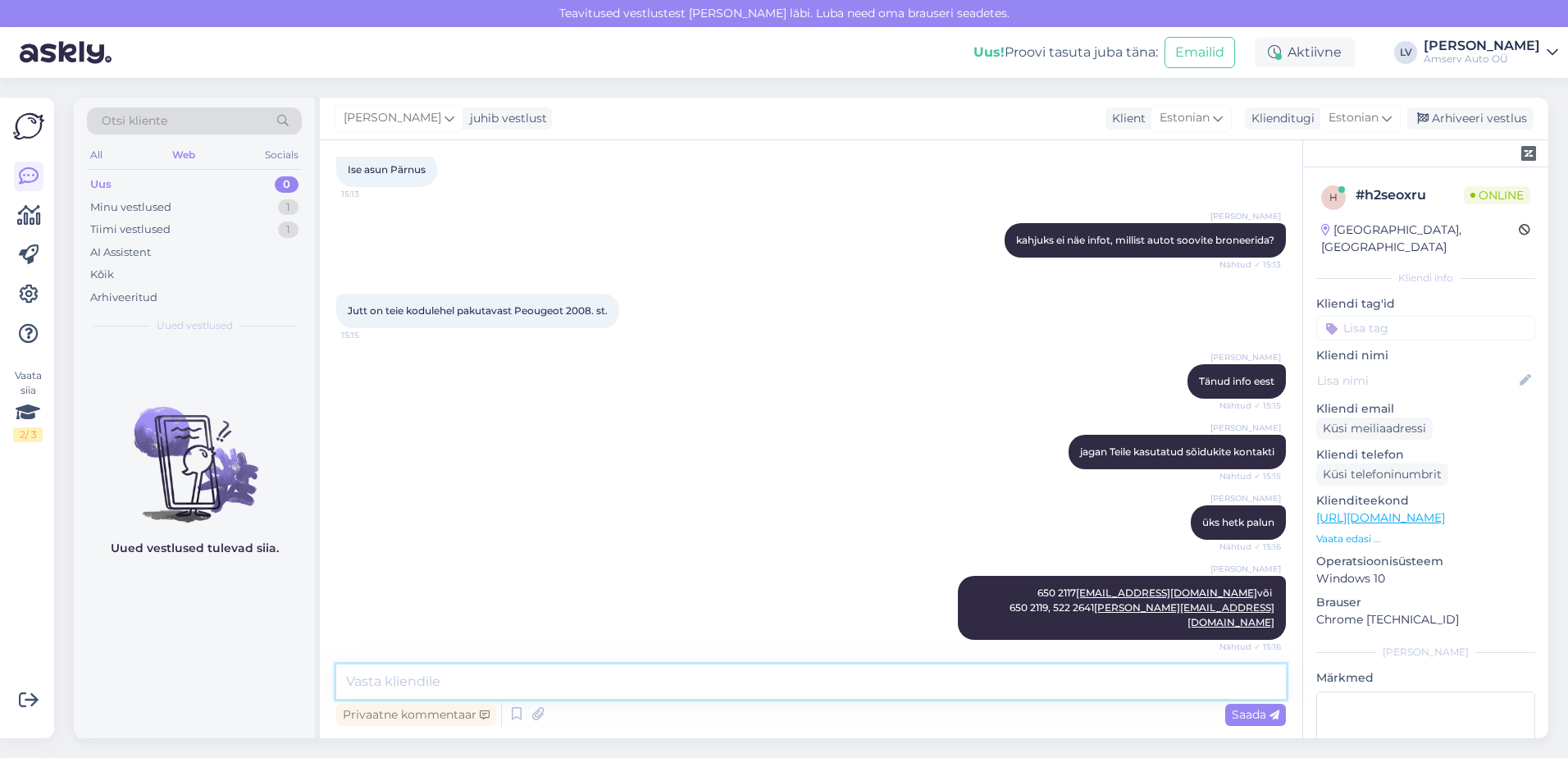
scroll to position [610, 0]
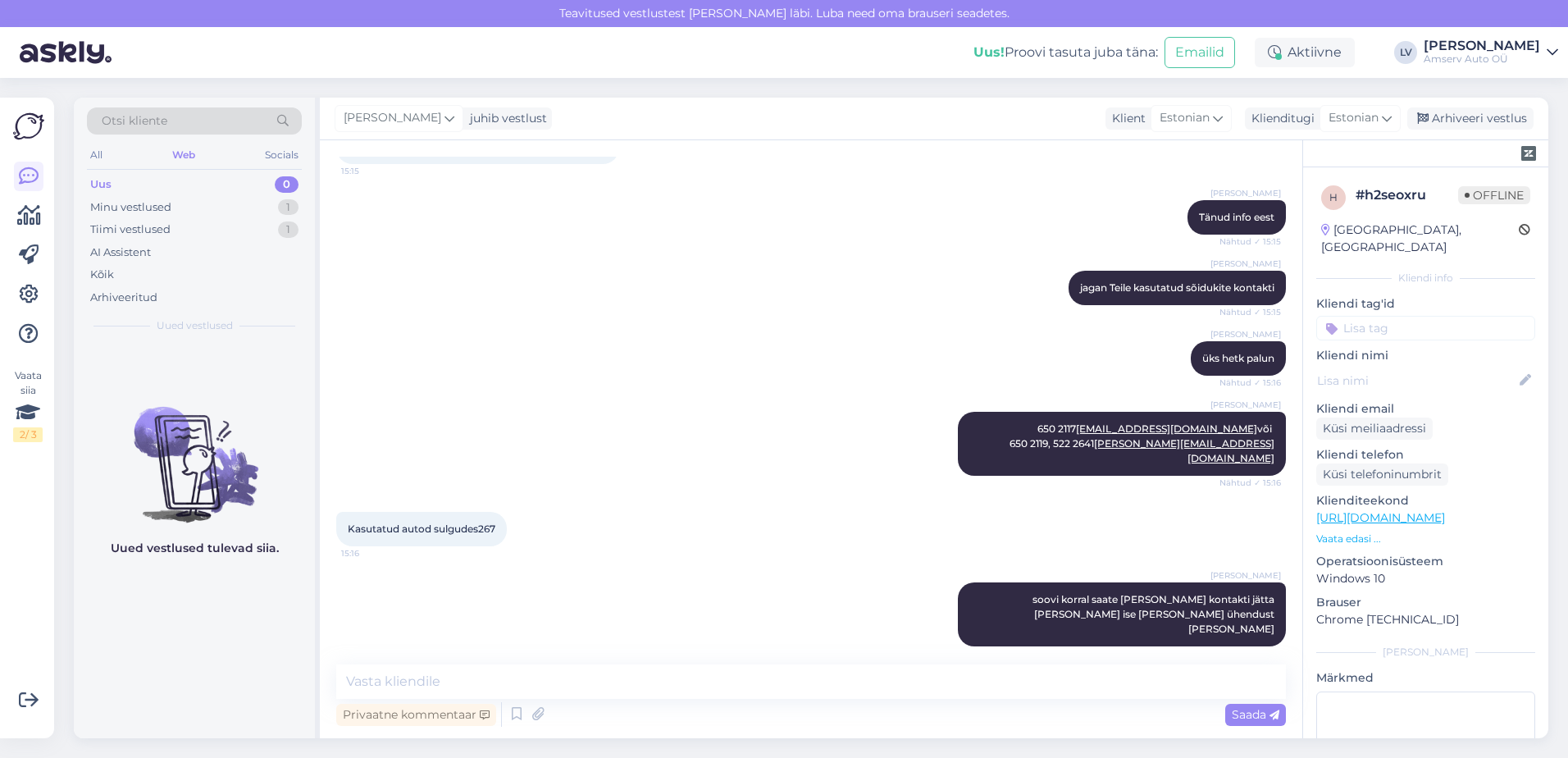
click at [936, 351] on div "[PERSON_NAME] üks hetk palun Nähtud ✓ 15:16" at bounding box center [811, 358] width 950 height 70
click at [490, 684] on textarea at bounding box center [811, 681] width 950 height 34
click at [432, 685] on textarea at bounding box center [811, 681] width 950 height 34
click at [570, 682] on textarea at bounding box center [811, 681] width 950 height 34
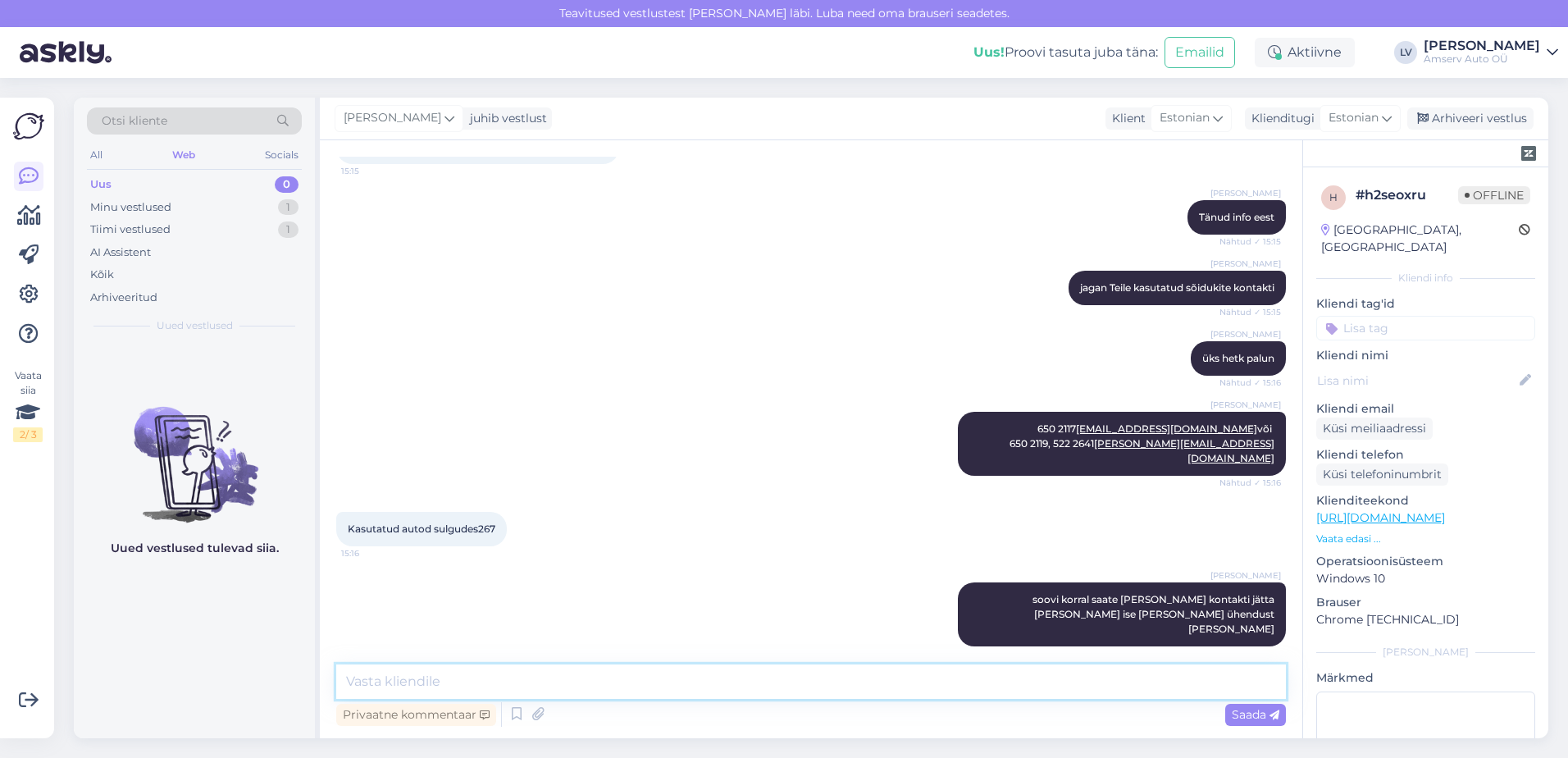
click at [570, 682] on textarea at bounding box center [811, 681] width 950 height 34
click at [509, 673] on textarea at bounding box center [811, 681] width 950 height 34
click at [568, 671] on textarea at bounding box center [811, 681] width 950 height 34
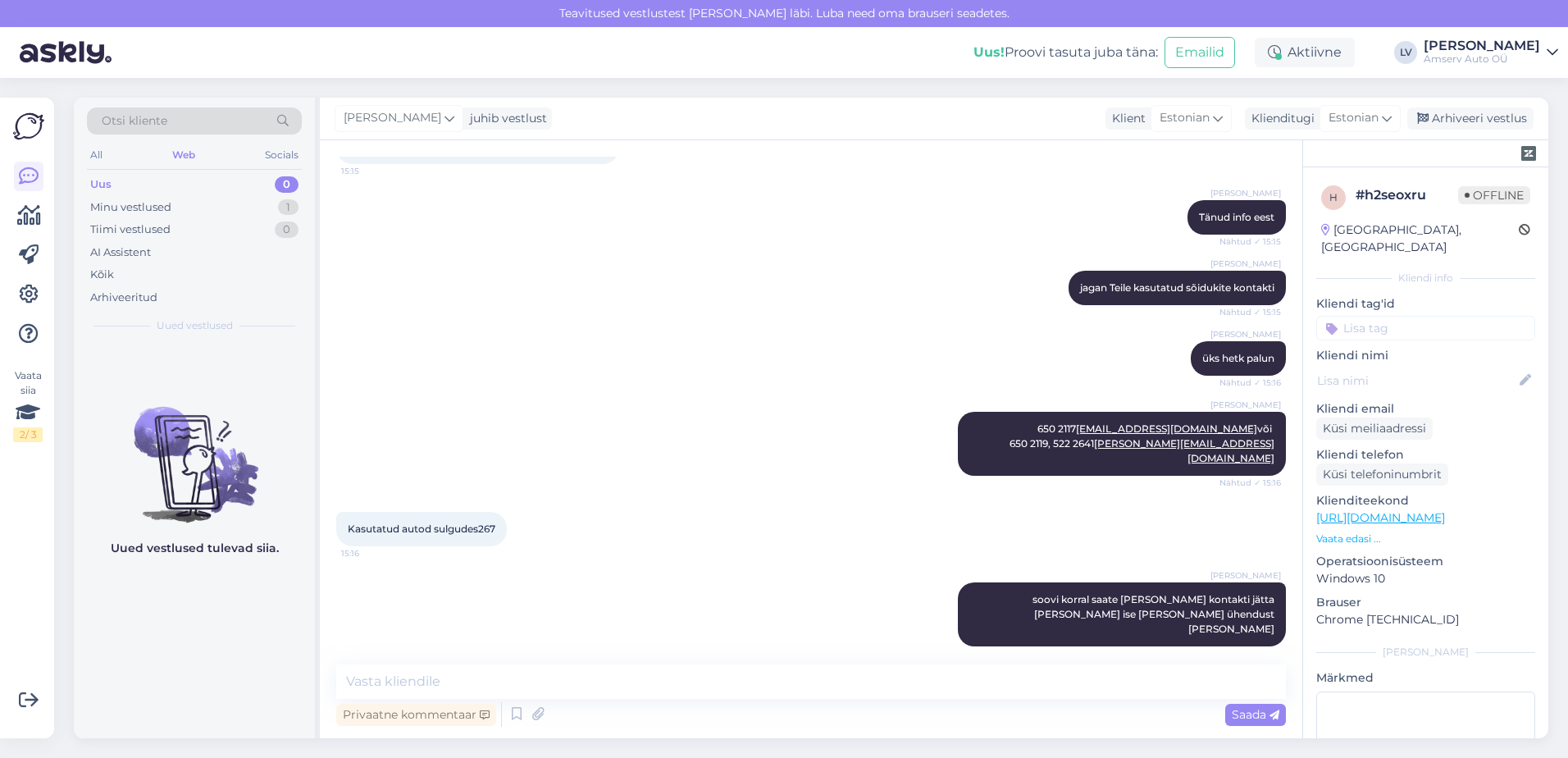
click at [757, 504] on div "Kasutatud autod sulgudes267 15:16" at bounding box center [811, 529] width 950 height 70
